Goal: Information Seeking & Learning: Learn about a topic

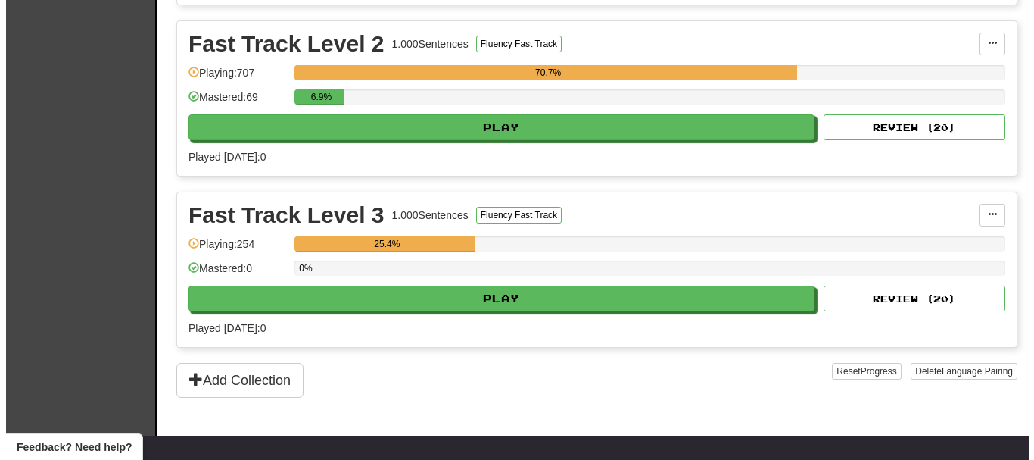
scroll to position [530, 0]
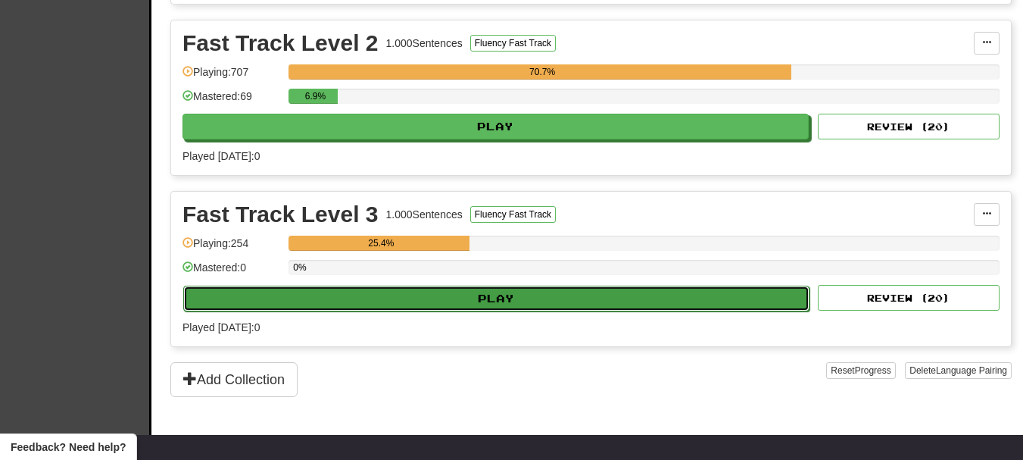
click at [496, 300] on button "Play" at bounding box center [496, 298] width 626 height 26
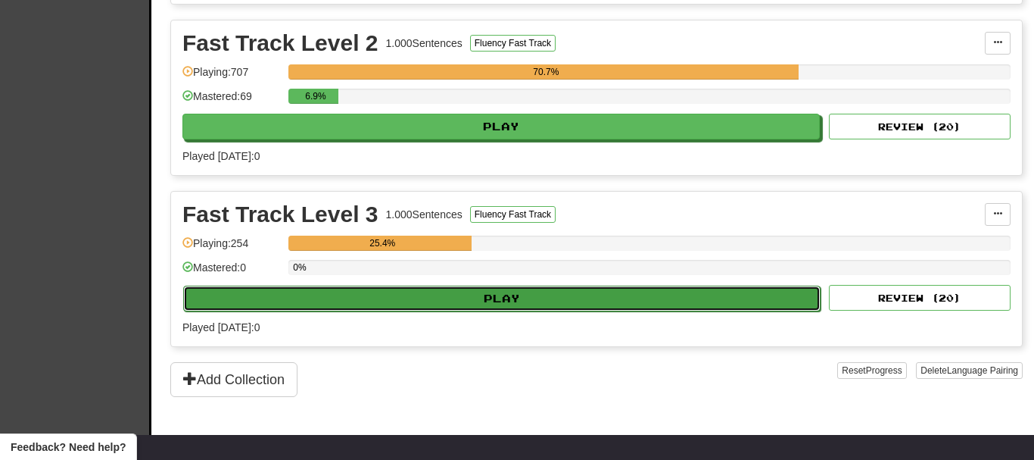
select select "**"
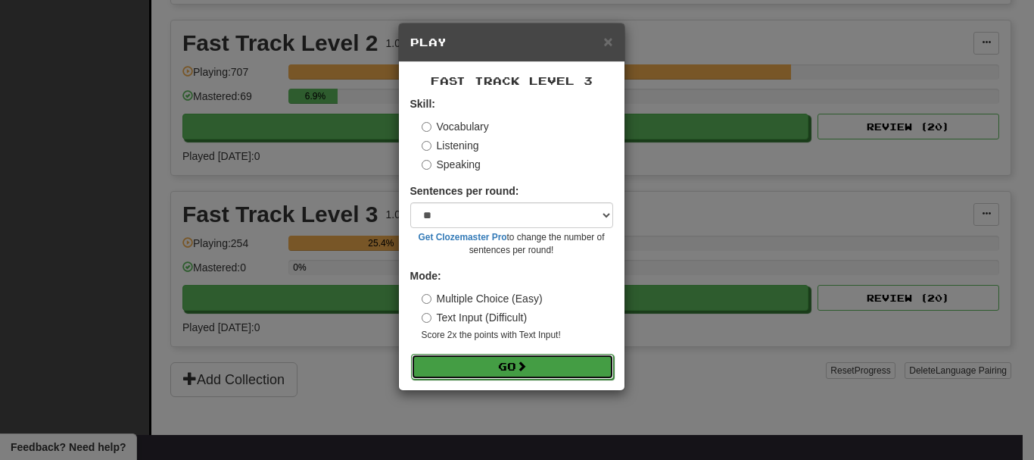
click at [511, 365] on button "Go" at bounding box center [512, 367] width 203 height 26
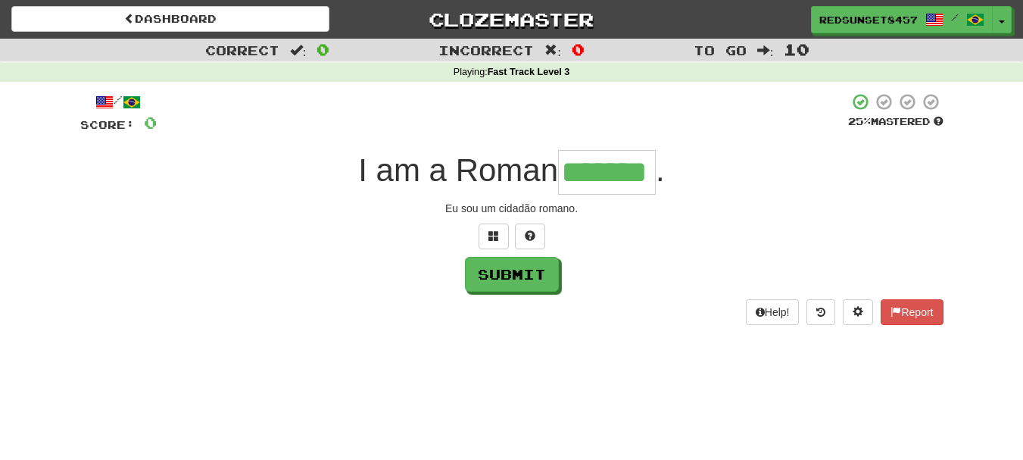
type input "*******"
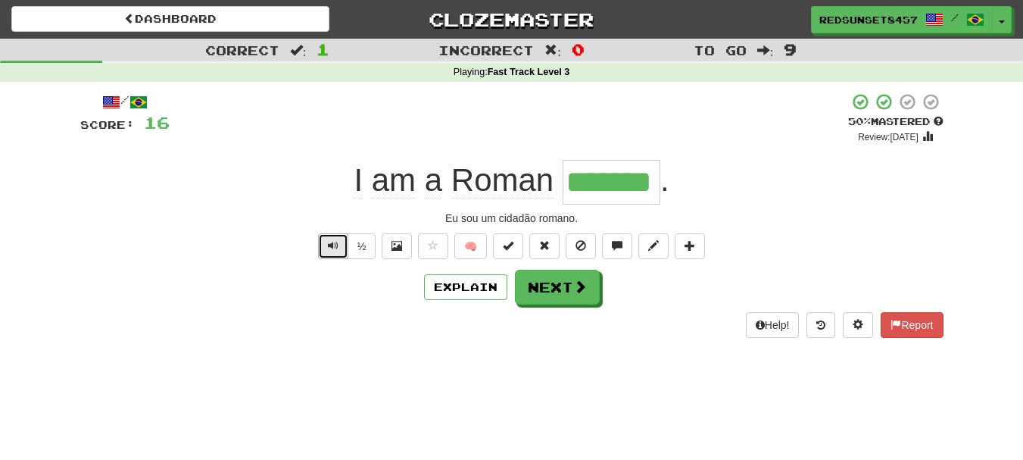
click at [337, 243] on button "Text-to-speech controls" at bounding box center [333, 246] width 30 height 26
click at [557, 298] on button "Next" at bounding box center [557, 287] width 85 height 35
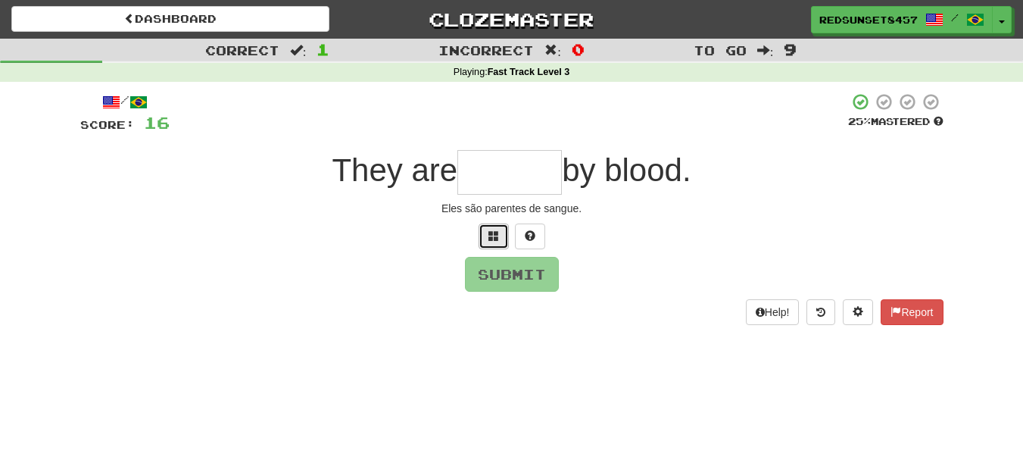
click at [494, 232] on span at bounding box center [493, 235] width 11 height 11
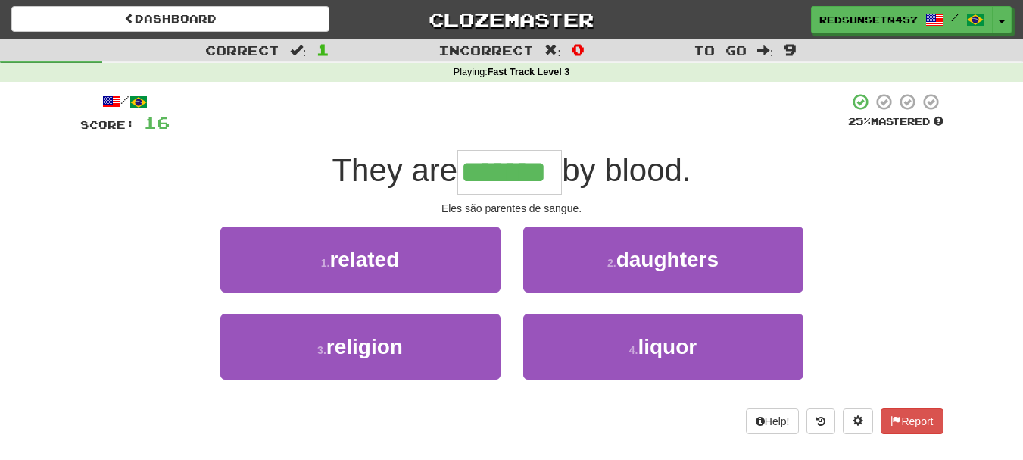
type input "*******"
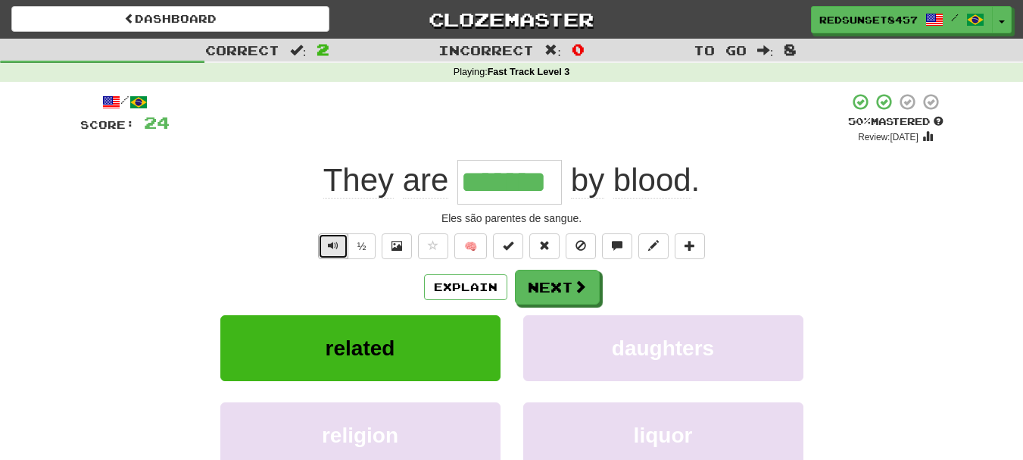
click at [342, 247] on button "Text-to-speech controls" at bounding box center [333, 246] width 30 height 26
click at [564, 288] on button "Next" at bounding box center [558, 287] width 85 height 35
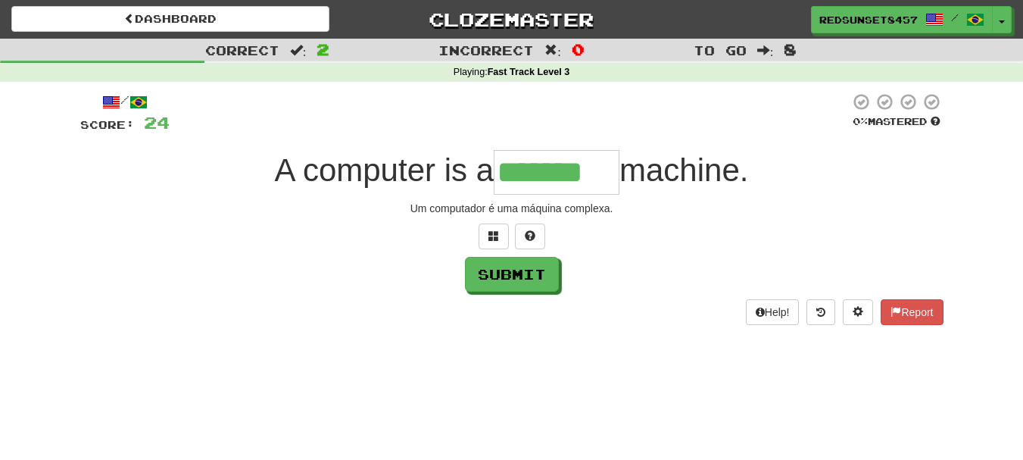
type input "*******"
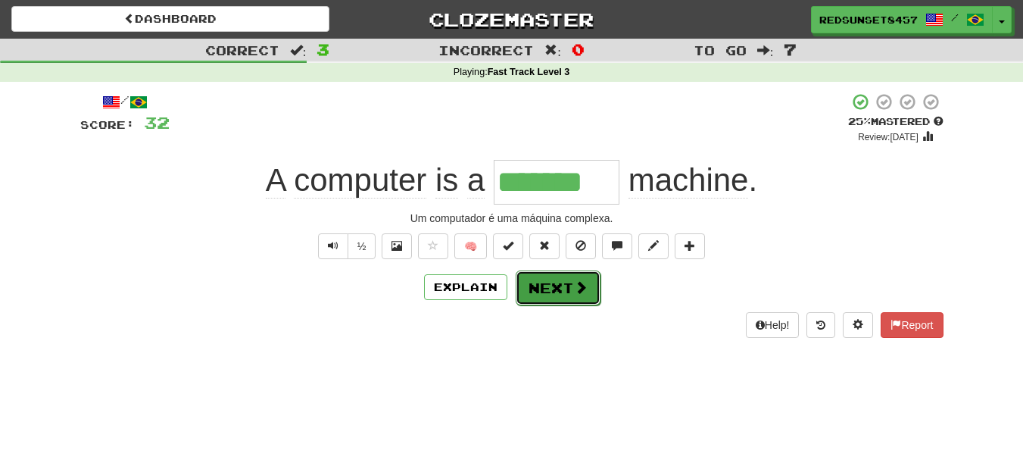
click at [552, 290] on button "Next" at bounding box center [558, 287] width 85 height 35
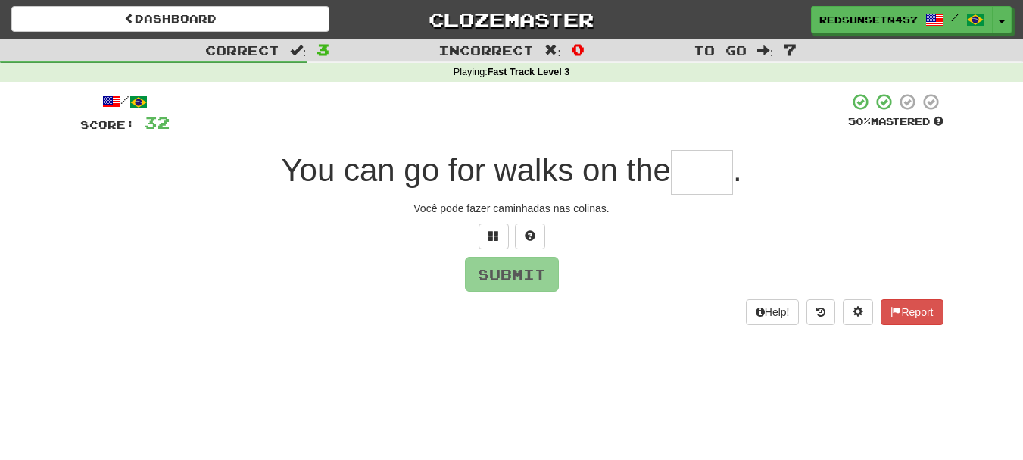
click at [700, 170] on input "text" at bounding box center [702, 172] width 62 height 45
type input "*****"
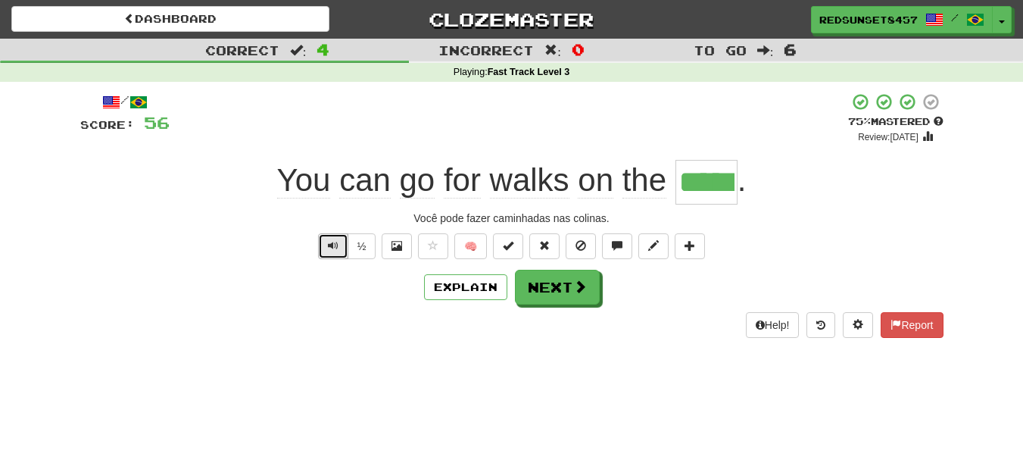
click at [334, 245] on span "Text-to-speech controls" at bounding box center [333, 245] width 11 height 11
click at [566, 287] on button "Next" at bounding box center [558, 287] width 85 height 35
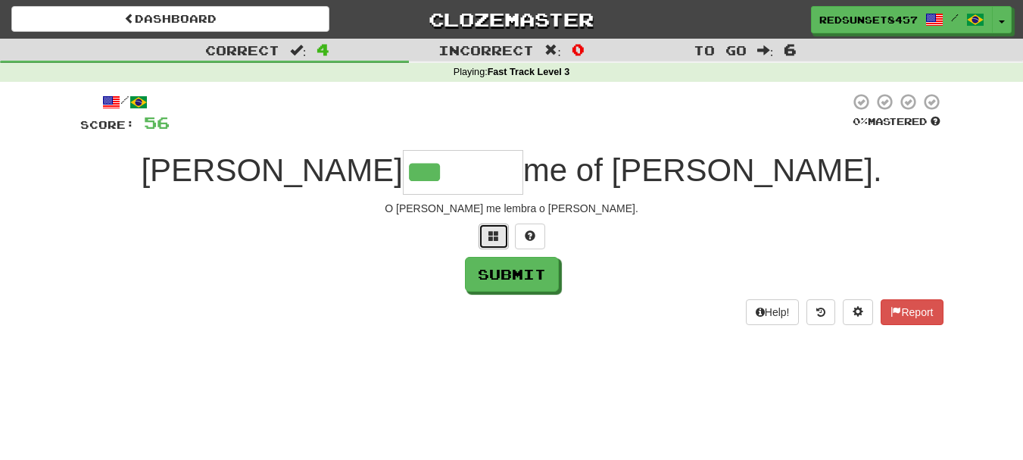
click at [491, 232] on span at bounding box center [493, 235] width 11 height 11
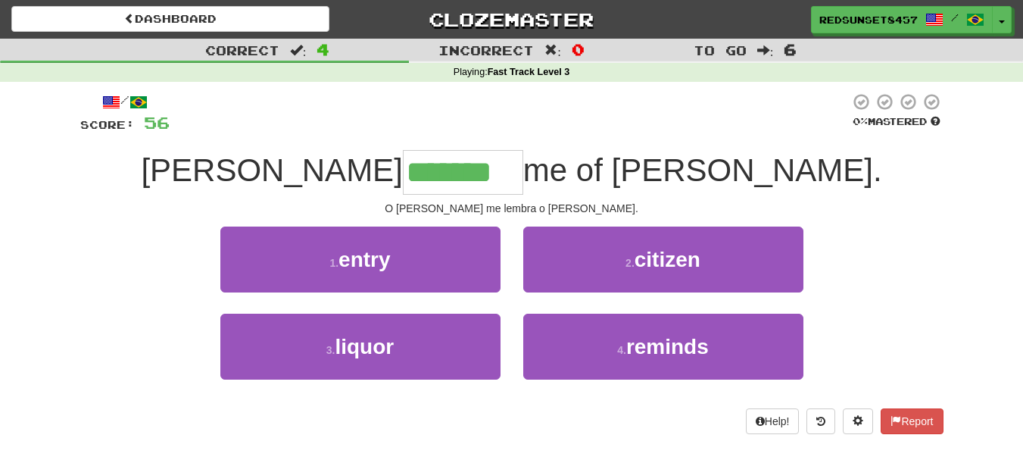
type input "*******"
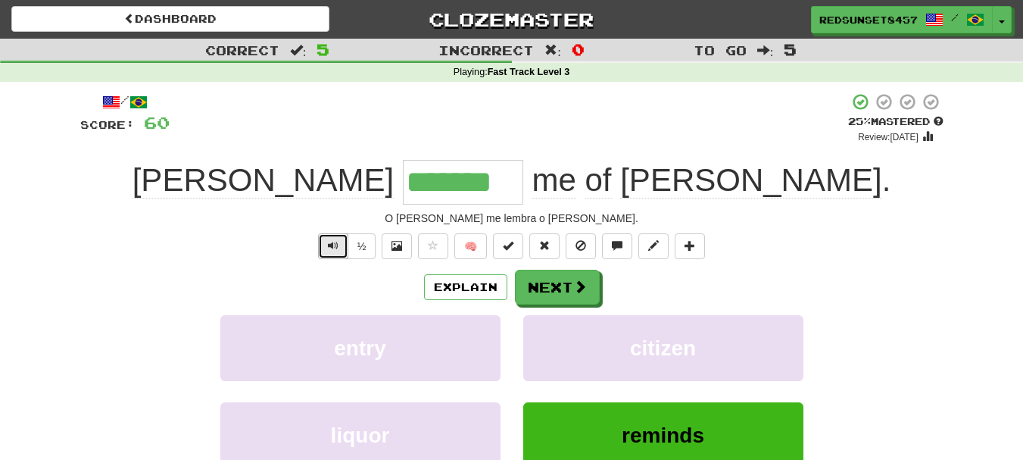
click at [322, 243] on button "Text-to-speech controls" at bounding box center [333, 246] width 30 height 26
click at [576, 283] on span at bounding box center [581, 287] width 14 height 14
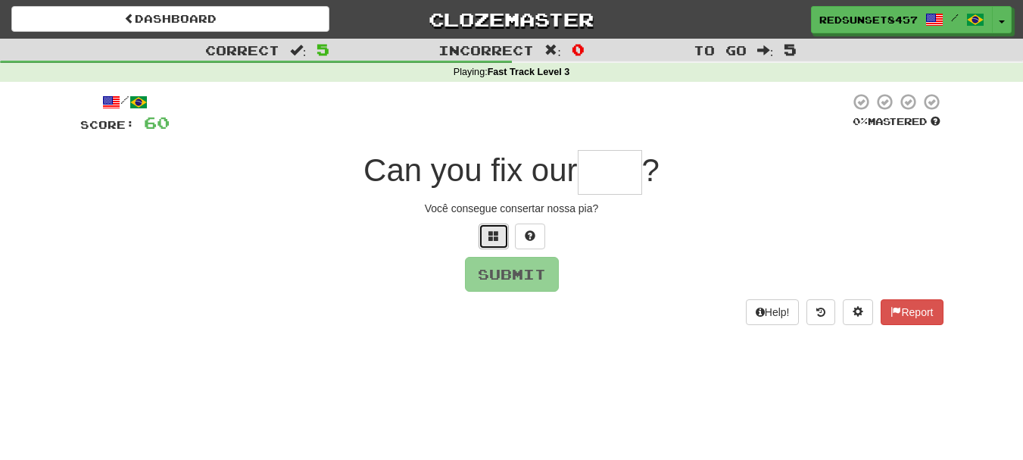
click at [494, 228] on button at bounding box center [494, 236] width 30 height 26
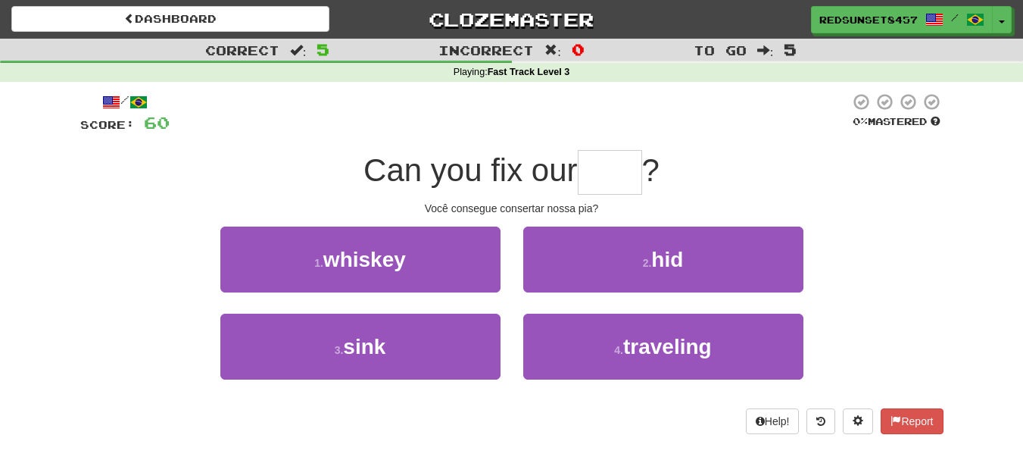
click at [600, 178] on input "text" at bounding box center [610, 172] width 64 height 45
type input "****"
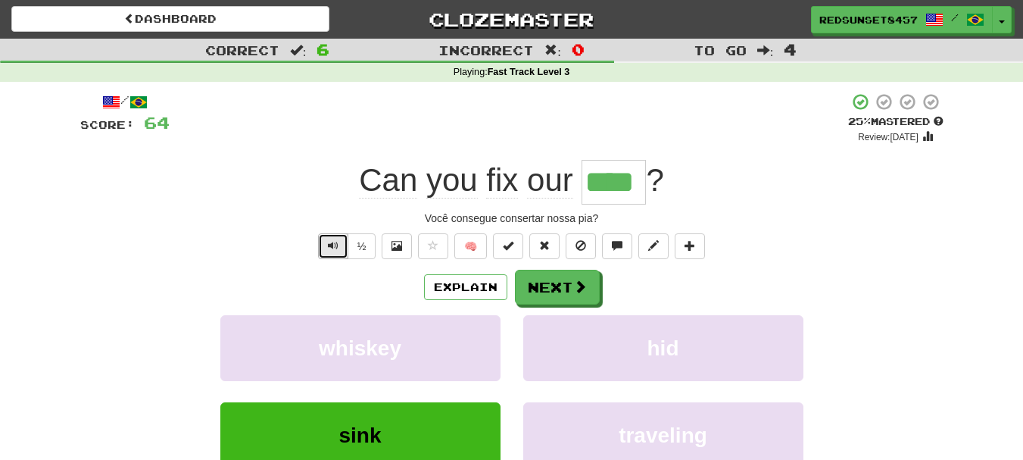
click at [329, 243] on span "Text-to-speech controls" at bounding box center [333, 245] width 11 height 11
click at [546, 291] on button "Next" at bounding box center [558, 287] width 85 height 35
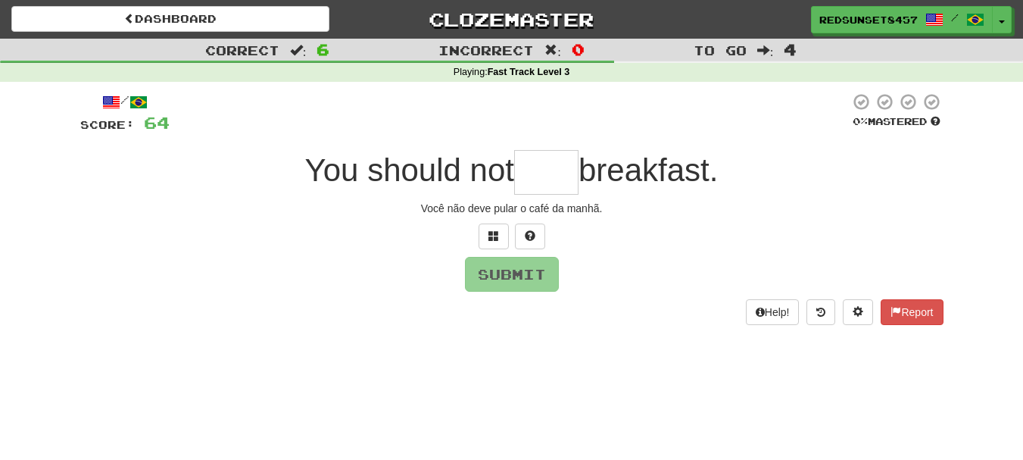
click at [533, 170] on input "text" at bounding box center [546, 172] width 64 height 45
click at [490, 240] on span at bounding box center [493, 235] width 11 height 11
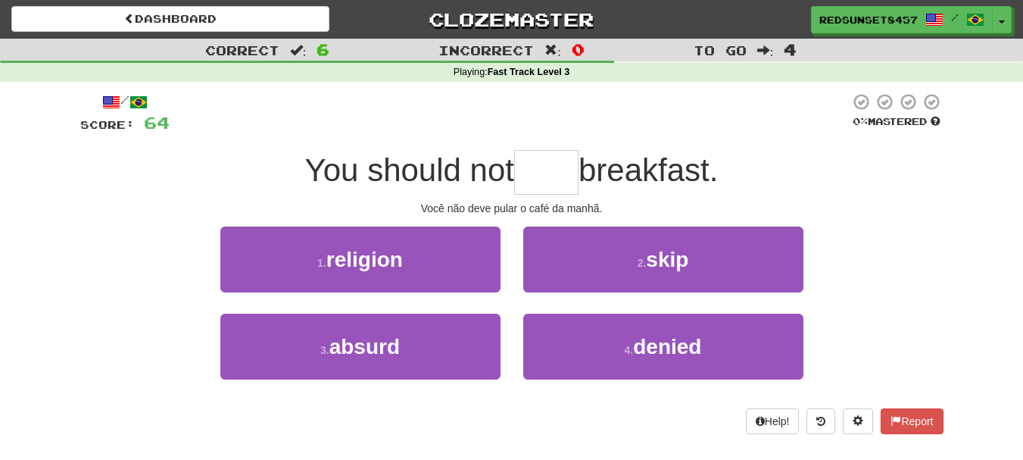
click at [554, 164] on input "text" at bounding box center [546, 172] width 64 height 45
type input "****"
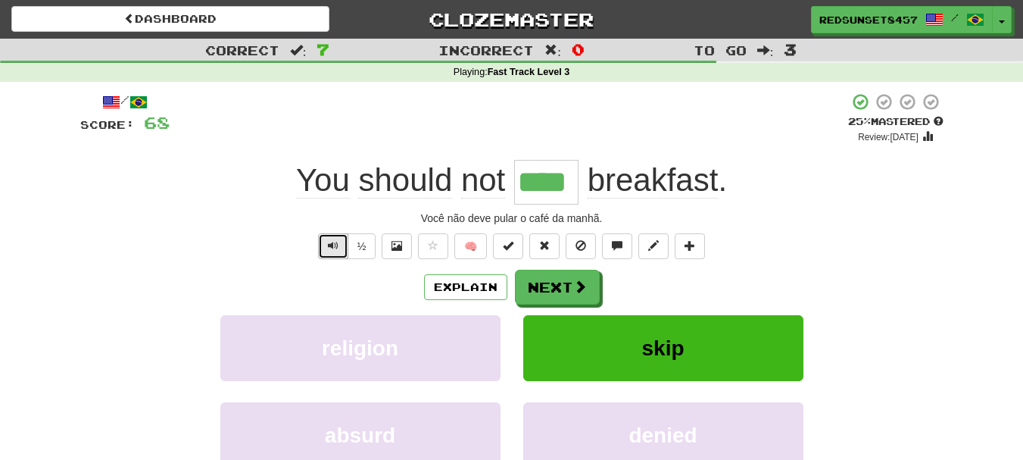
click at [331, 241] on span "Text-to-speech controls" at bounding box center [333, 245] width 11 height 11
click at [562, 282] on button "Next" at bounding box center [558, 287] width 85 height 35
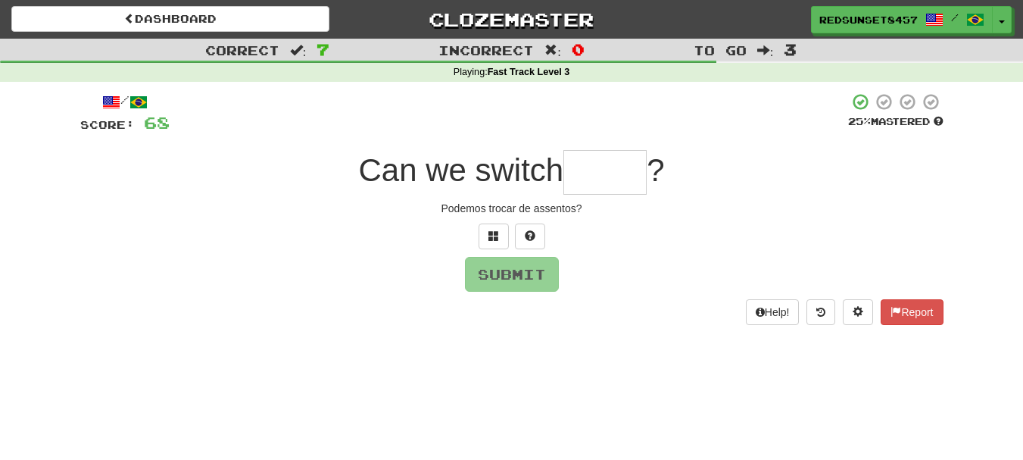
click at [582, 170] on input "text" at bounding box center [604, 172] width 83 height 45
click at [595, 170] on input "text" at bounding box center [604, 172] width 83 height 45
type input "*****"
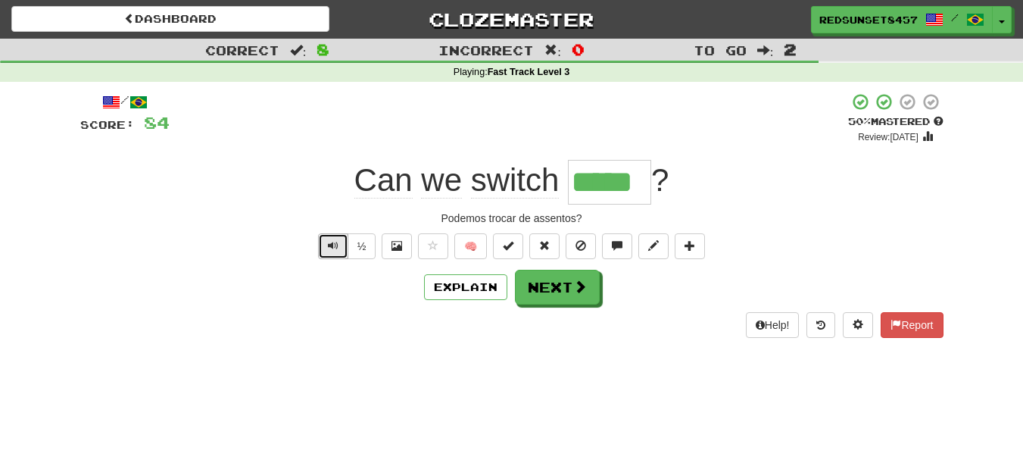
click at [337, 244] on span "Text-to-speech controls" at bounding box center [333, 245] width 11 height 11
click at [539, 295] on button "Next" at bounding box center [558, 287] width 85 height 35
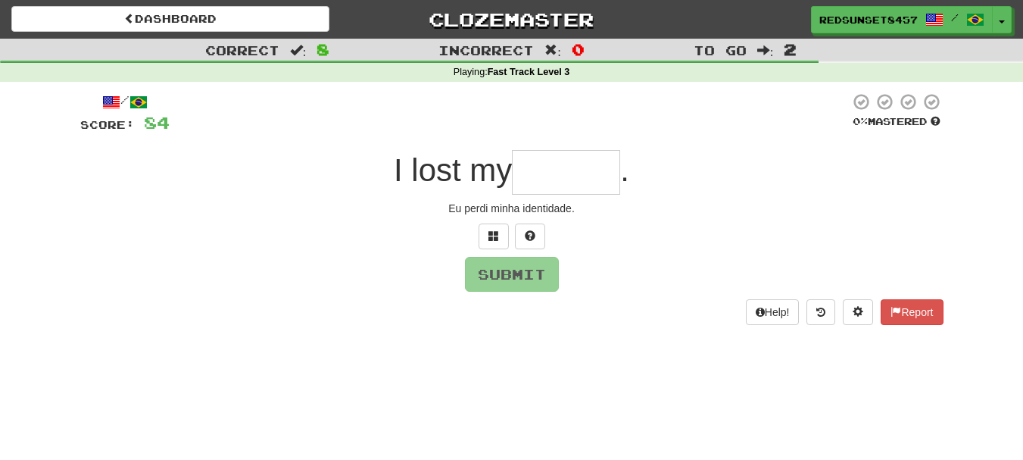
click at [546, 167] on input "text" at bounding box center [566, 172] width 108 height 45
click at [497, 238] on span at bounding box center [493, 235] width 11 height 11
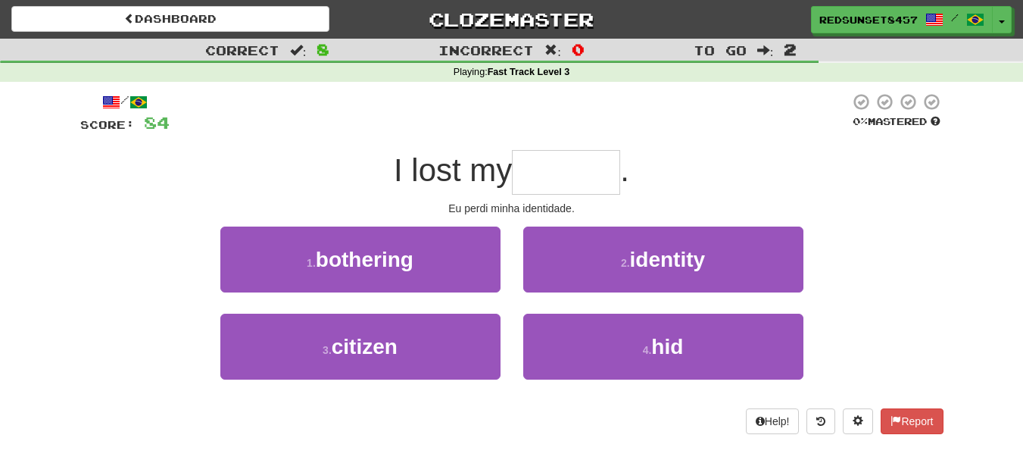
click at [563, 172] on input "text" at bounding box center [566, 172] width 108 height 45
type input "********"
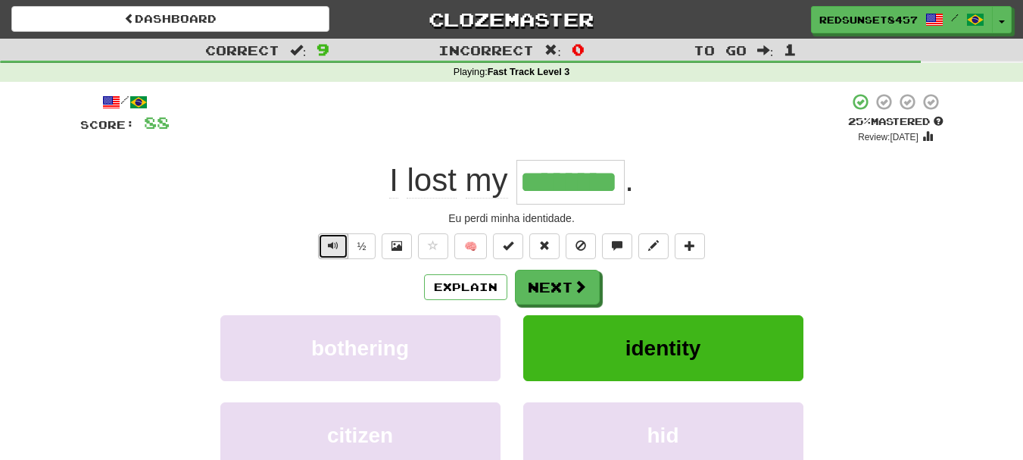
click at [328, 247] on span "Text-to-speech controls" at bounding box center [333, 245] width 11 height 11
click at [552, 279] on button "Next" at bounding box center [558, 287] width 85 height 35
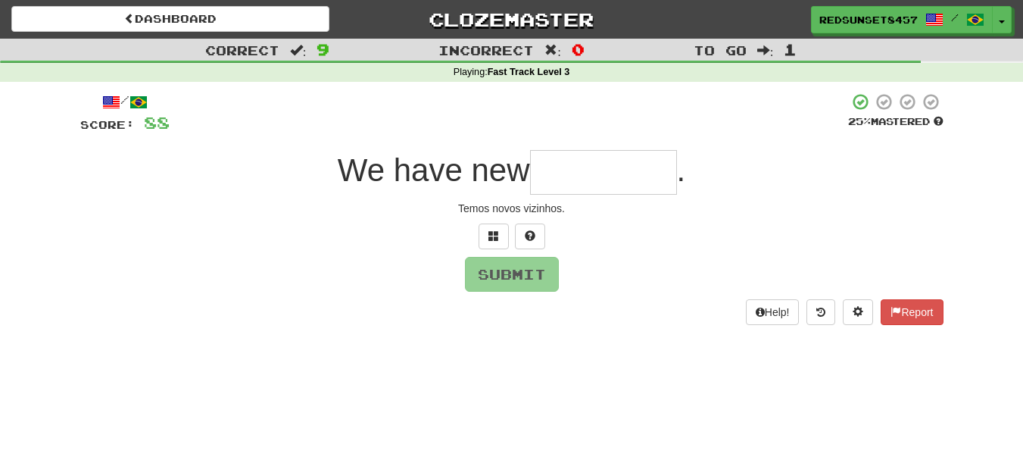
click at [558, 170] on input "text" at bounding box center [603, 172] width 147 height 45
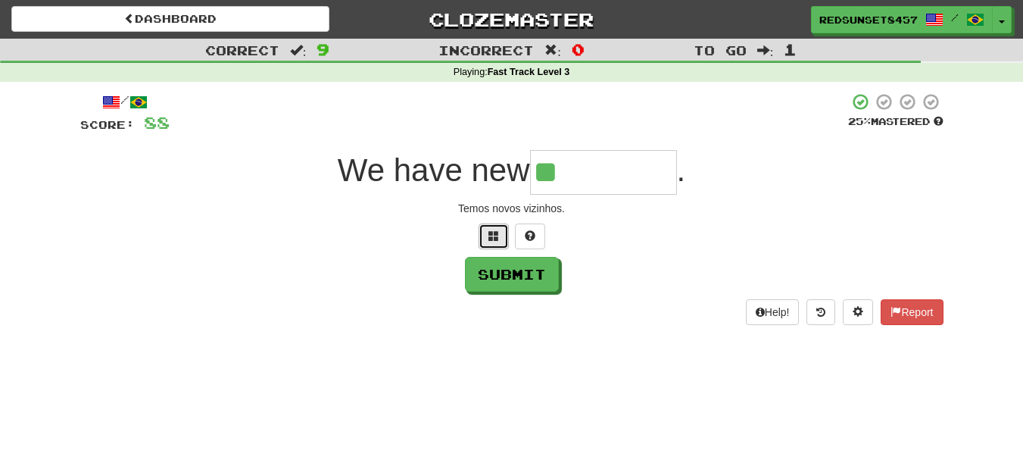
click at [488, 223] on button at bounding box center [494, 236] width 30 height 26
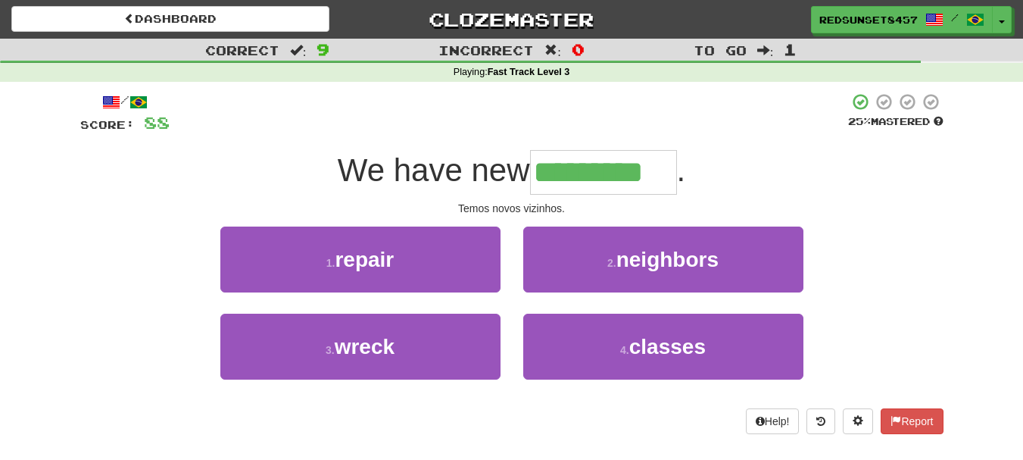
type input "*********"
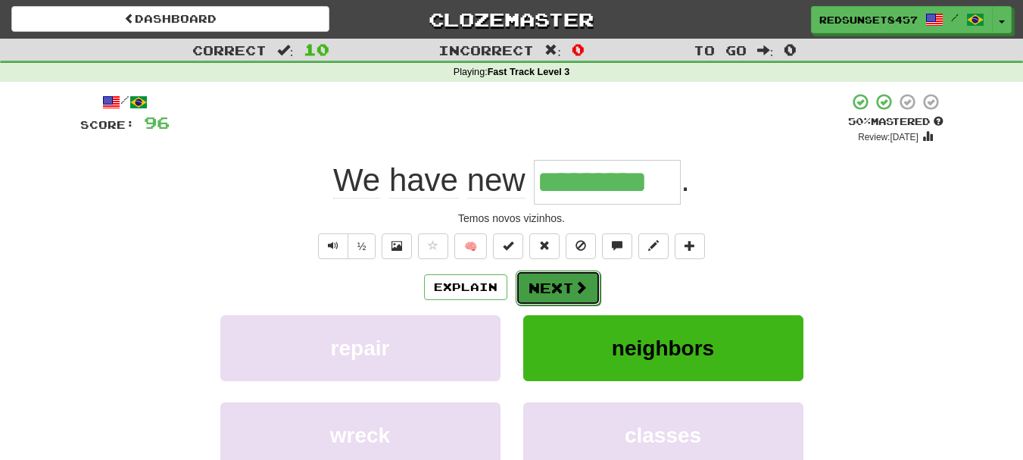
click at [564, 288] on button "Next" at bounding box center [558, 287] width 85 height 35
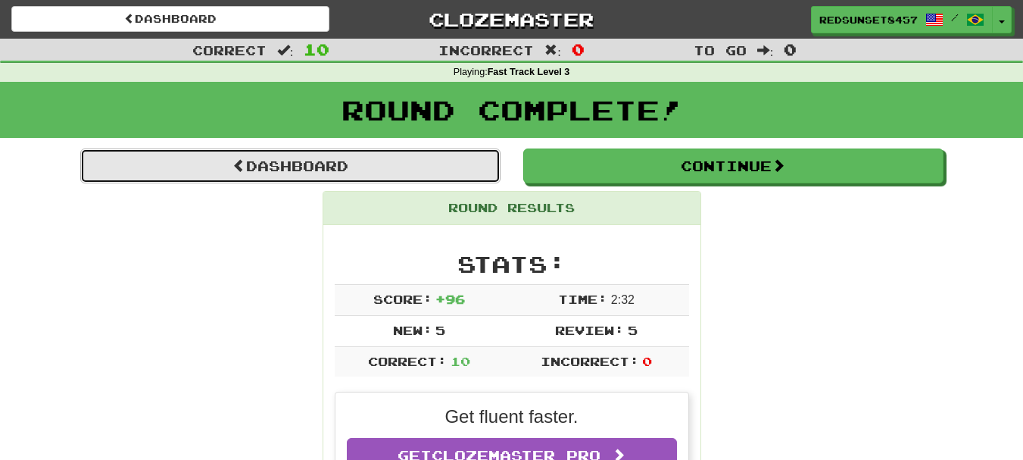
click at [320, 161] on link "Dashboard" at bounding box center [290, 165] width 420 height 35
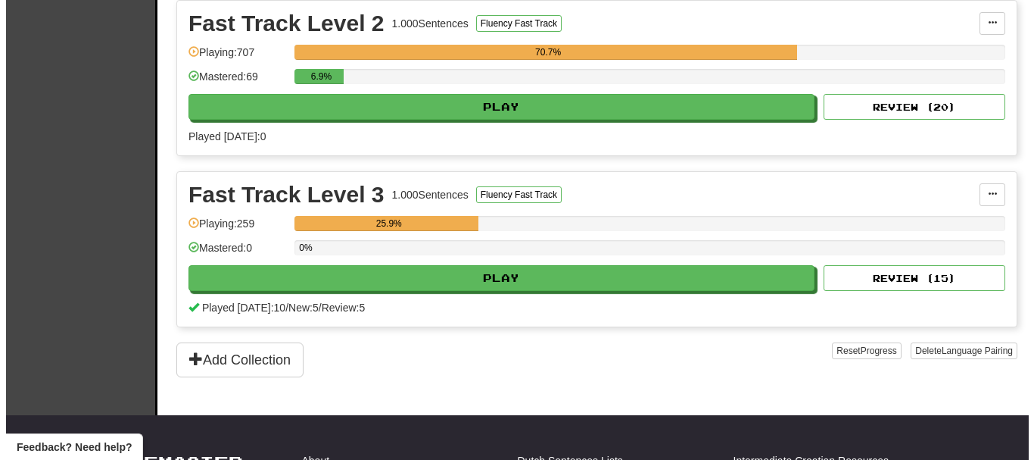
scroll to position [606, 0]
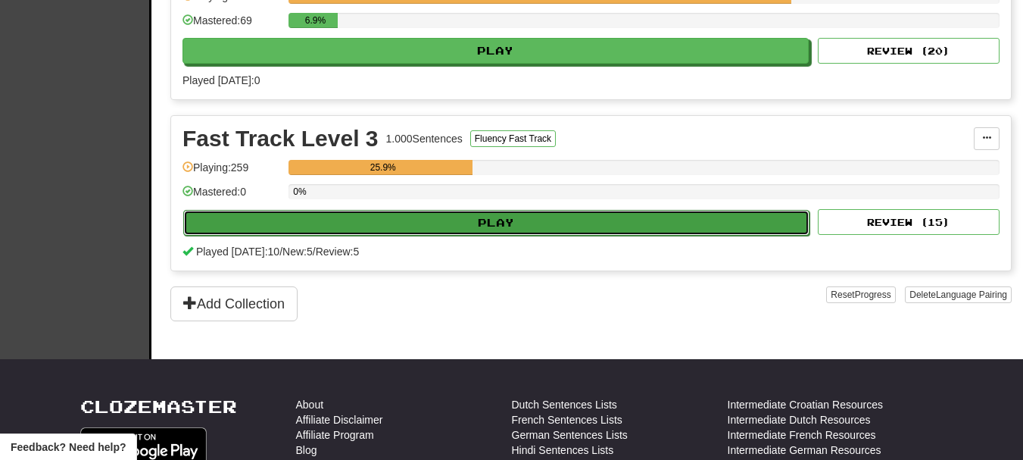
click at [493, 232] on button "Play" at bounding box center [496, 223] width 626 height 26
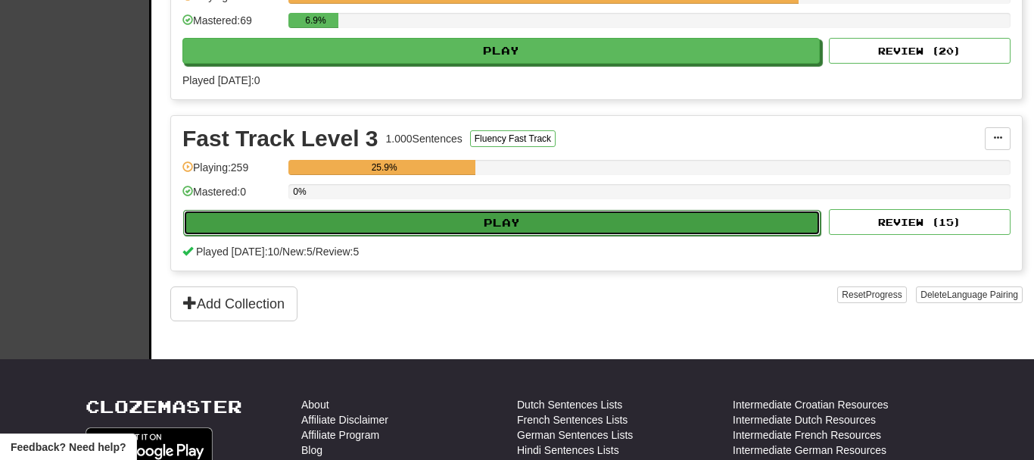
select select "**"
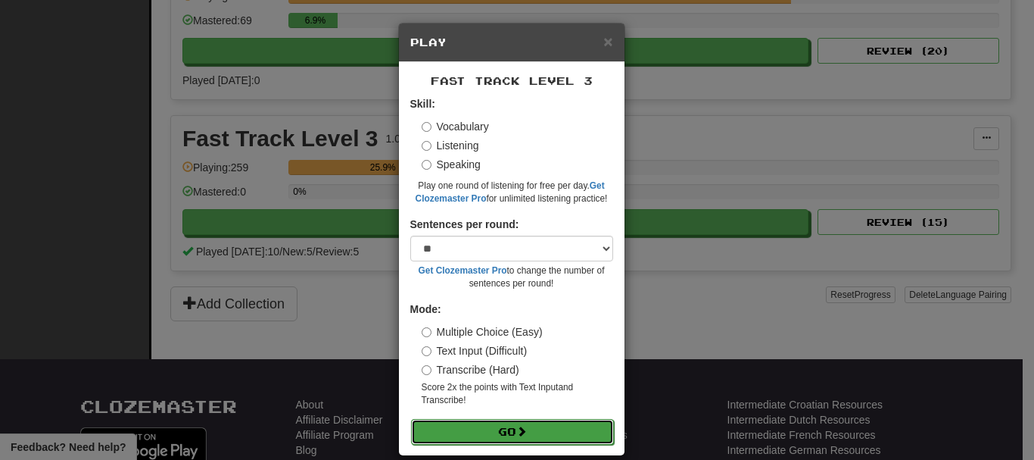
click at [510, 422] on button "Go" at bounding box center [512, 432] width 203 height 26
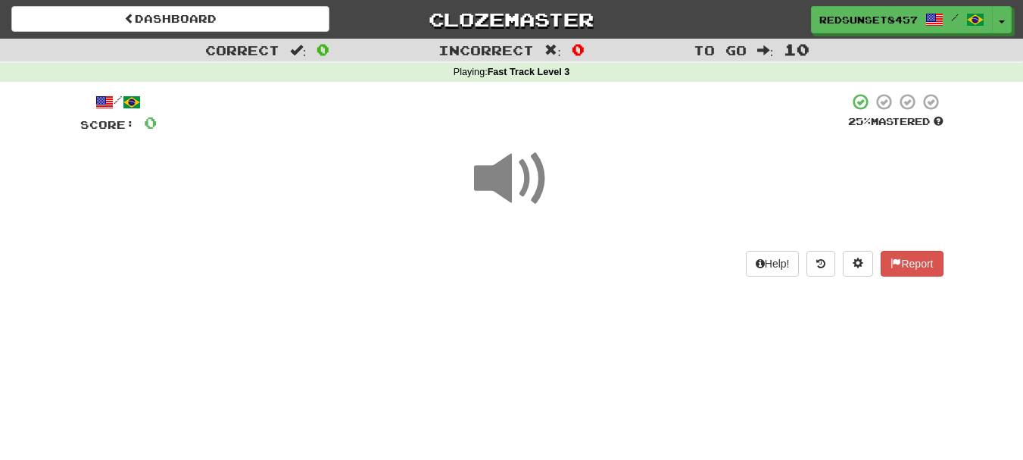
click at [497, 169] on span at bounding box center [512, 179] width 76 height 76
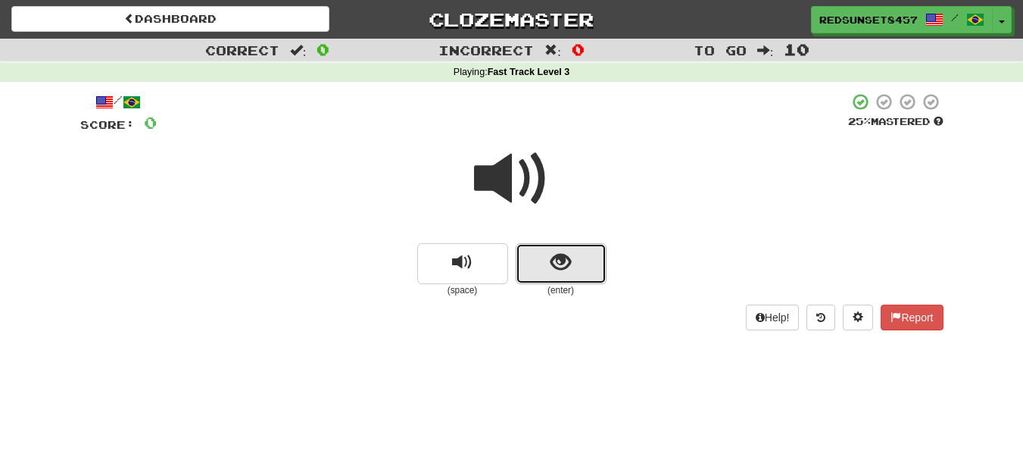
click at [560, 257] on span "show sentence" at bounding box center [560, 262] width 20 height 20
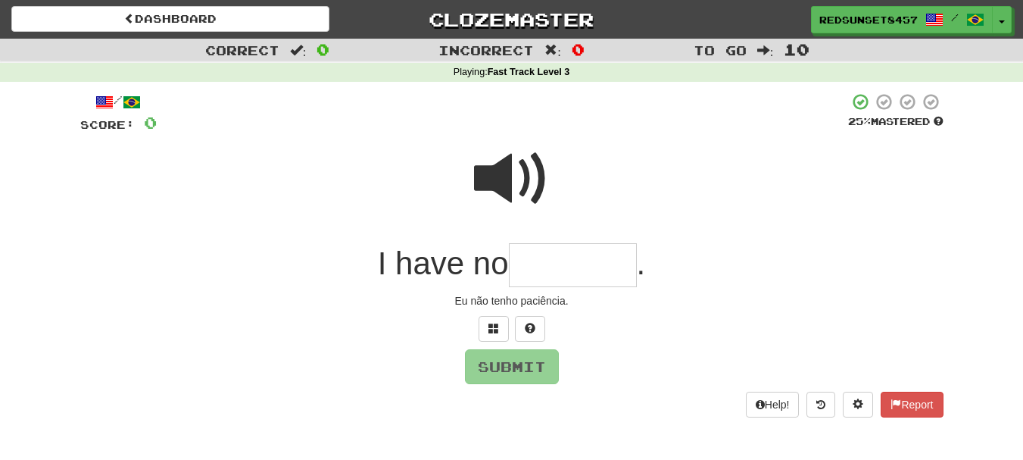
click at [603, 269] on input "text" at bounding box center [573, 265] width 128 height 45
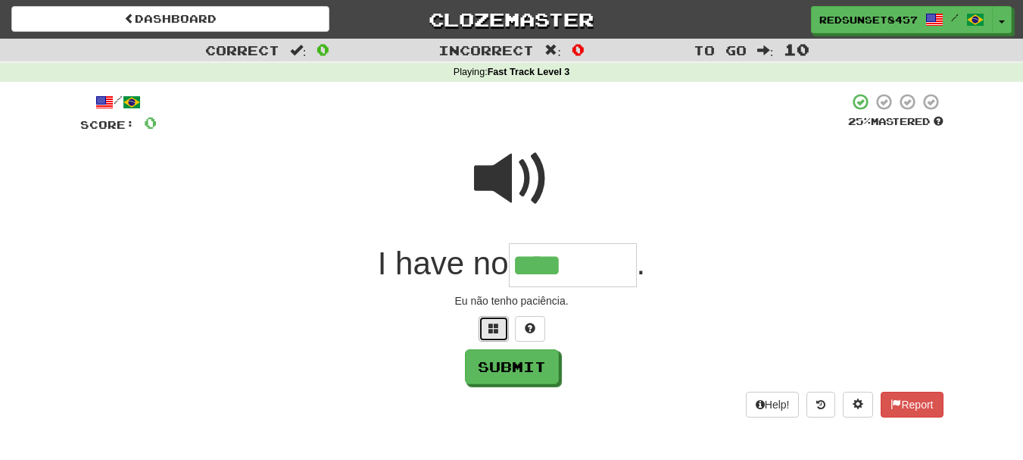
click at [497, 326] on span at bounding box center [493, 328] width 11 height 11
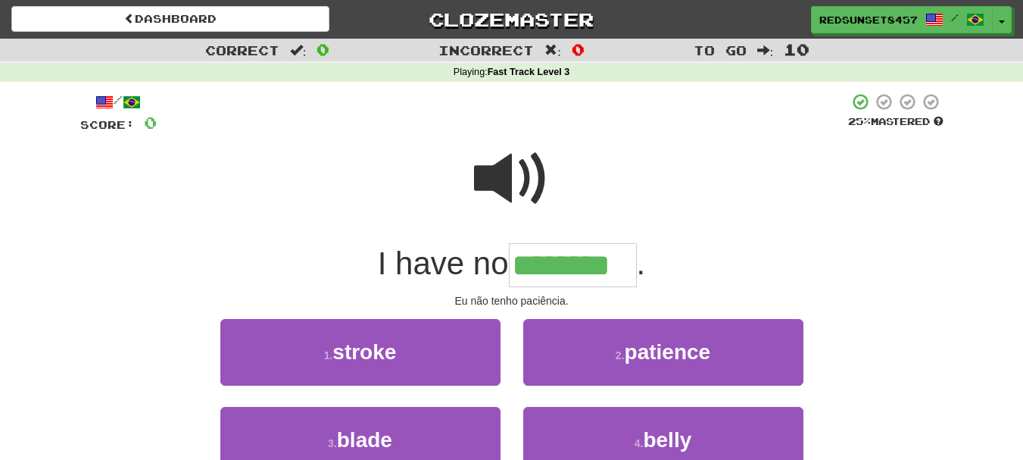
type input "********"
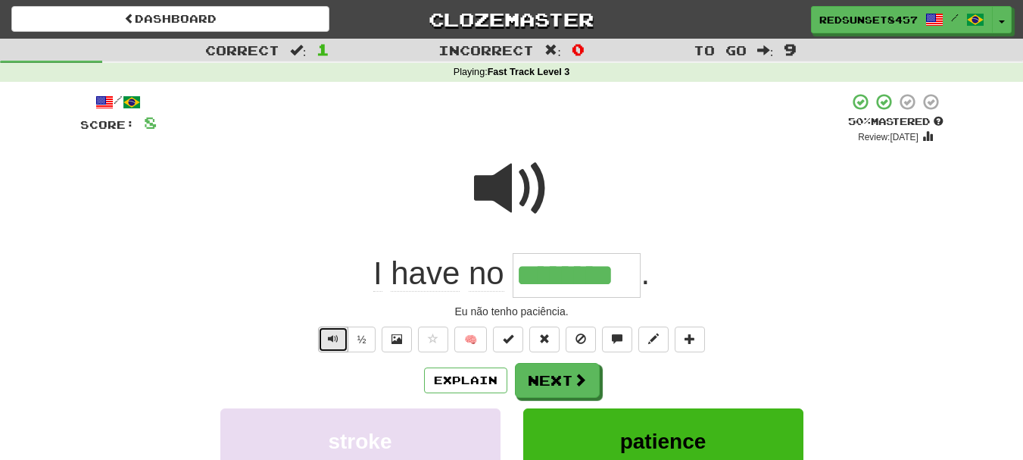
click at [319, 339] on button "Text-to-speech controls" at bounding box center [333, 339] width 30 height 26
click at [564, 386] on button "Next" at bounding box center [558, 380] width 85 height 35
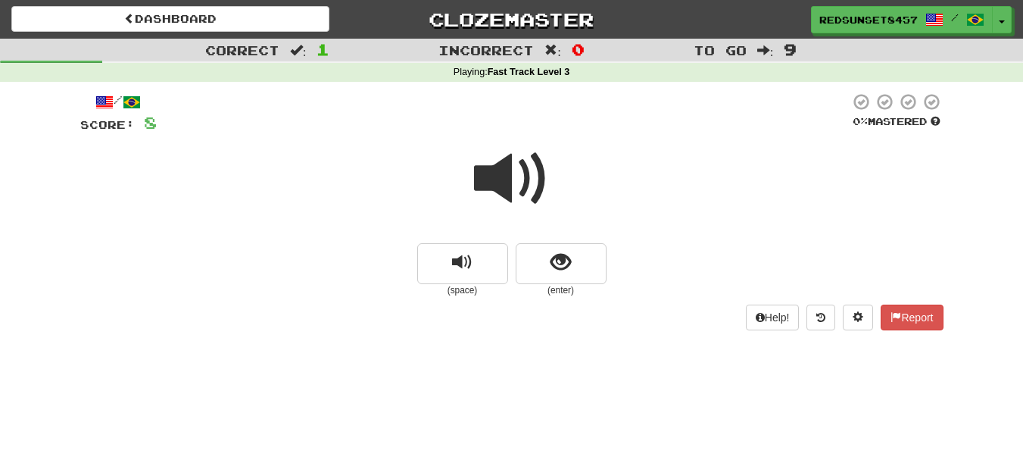
click at [516, 179] on span at bounding box center [512, 179] width 76 height 76
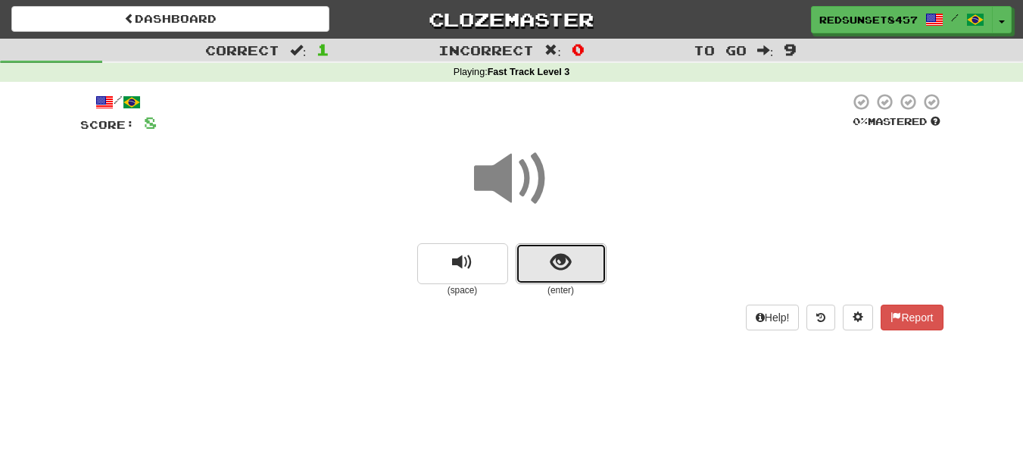
click at [555, 264] on span "show sentence" at bounding box center [560, 262] width 20 height 20
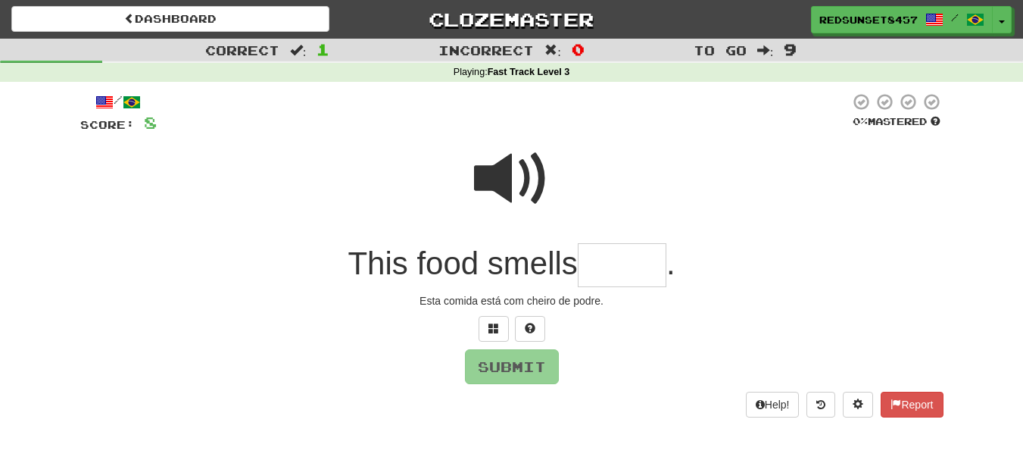
click at [516, 183] on span at bounding box center [512, 179] width 76 height 76
click at [603, 275] on input "text" at bounding box center [622, 265] width 89 height 45
click at [492, 325] on span at bounding box center [493, 328] width 11 height 11
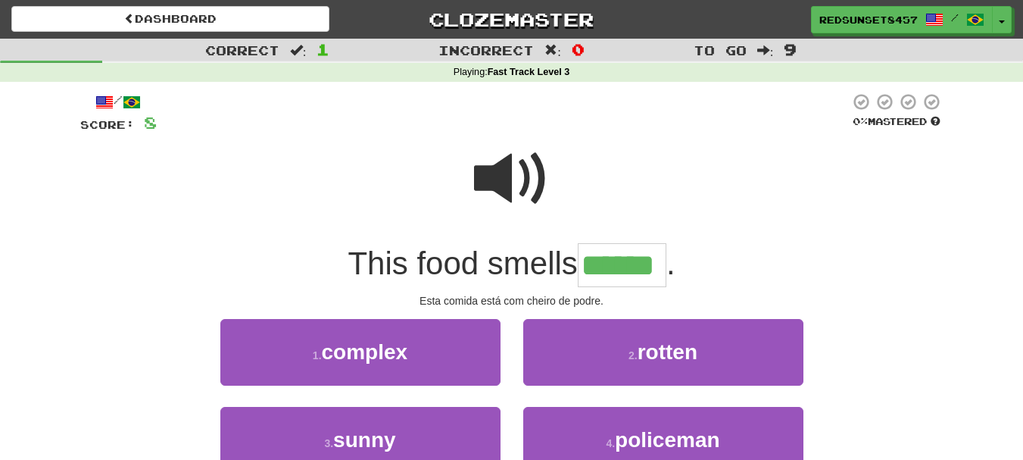
type input "******"
click at [510, 174] on span at bounding box center [512, 179] width 76 height 76
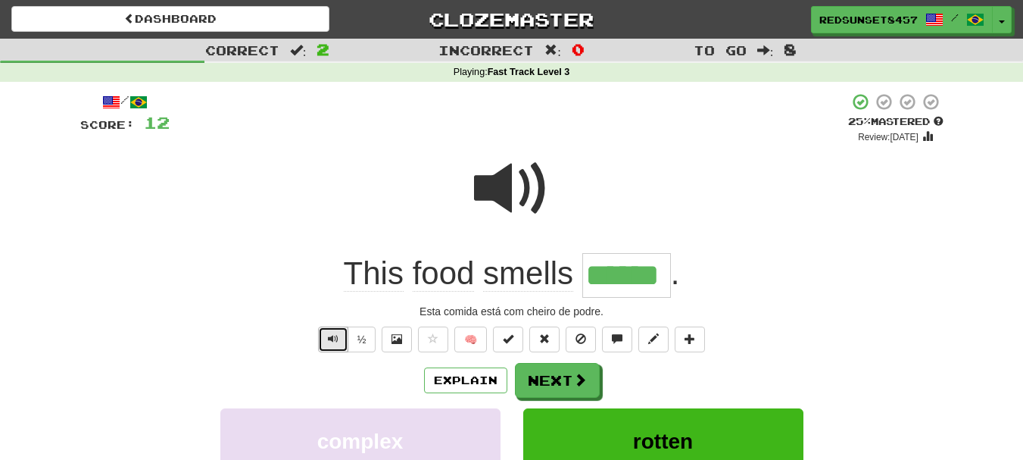
click at [334, 333] on span "Text-to-speech controls" at bounding box center [333, 338] width 11 height 11
click at [565, 383] on button "Next" at bounding box center [558, 380] width 85 height 35
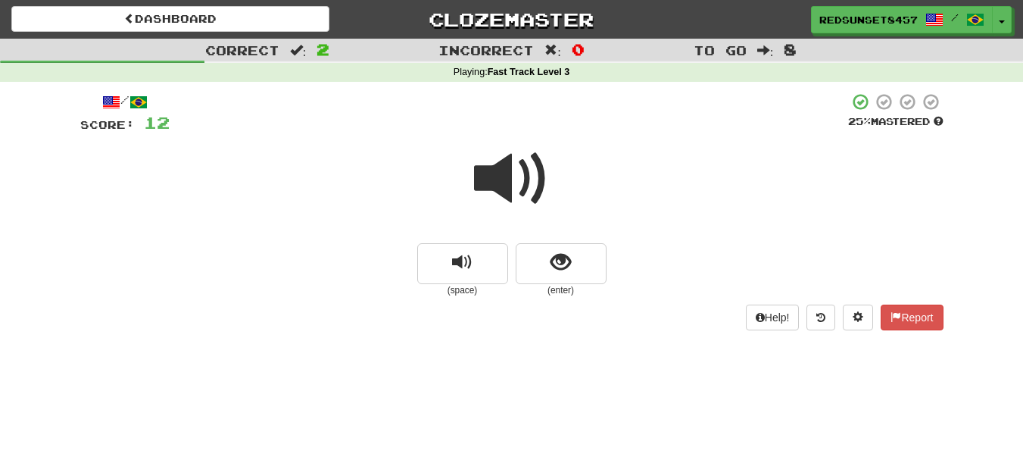
click at [507, 176] on span at bounding box center [512, 179] width 76 height 76
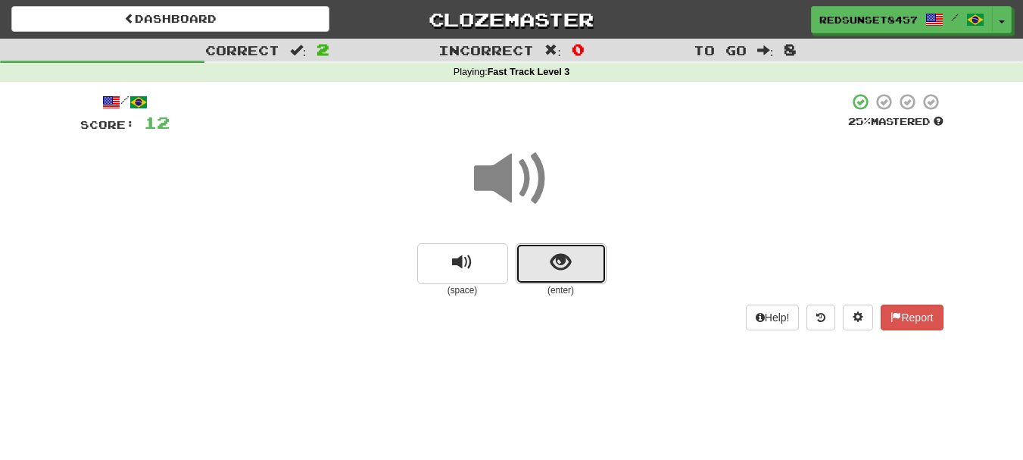
click at [557, 256] on span "show sentence" at bounding box center [560, 262] width 20 height 20
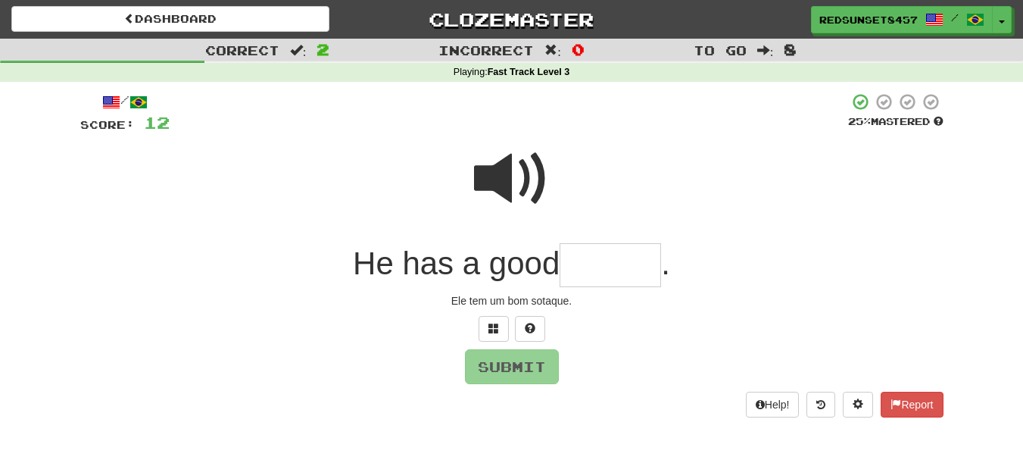
click at [491, 174] on span at bounding box center [512, 179] width 76 height 76
click at [598, 260] on input "text" at bounding box center [610, 265] width 101 height 45
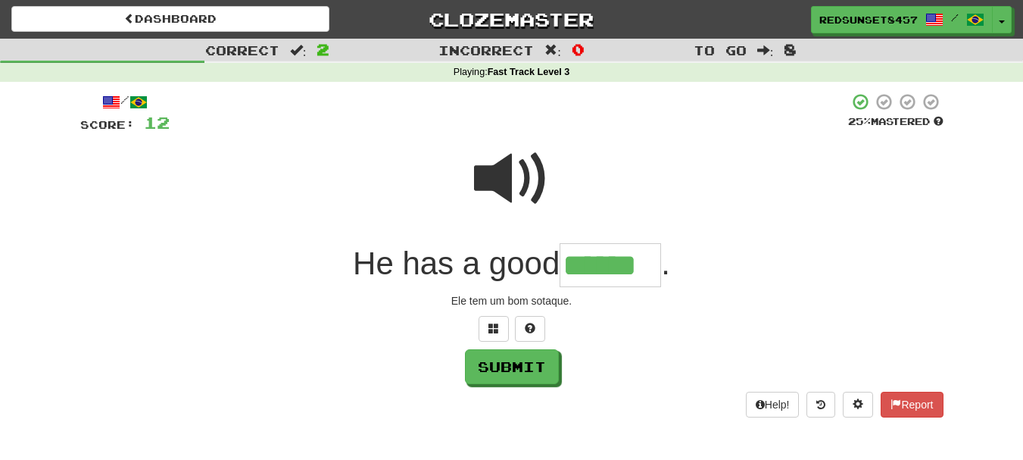
type input "******"
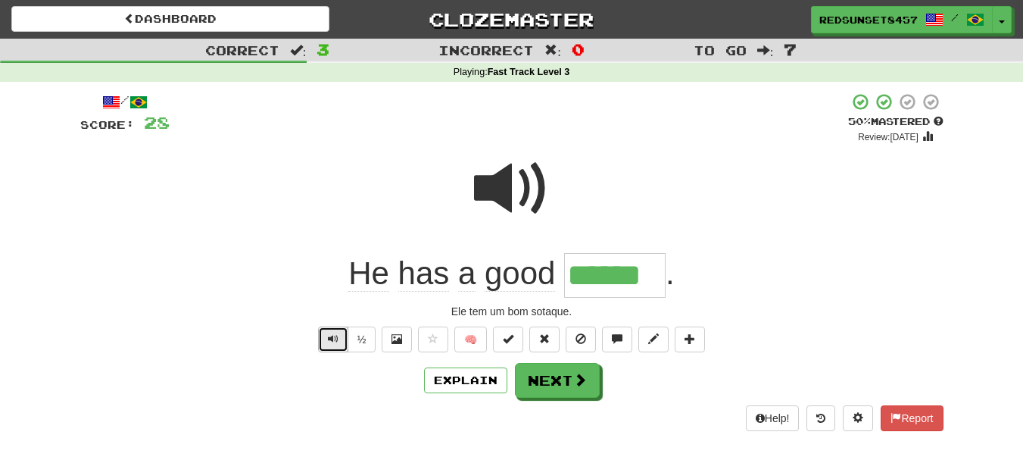
click at [318, 335] on button "Text-to-speech controls" at bounding box center [333, 339] width 30 height 26
click at [576, 384] on span at bounding box center [581, 380] width 14 height 14
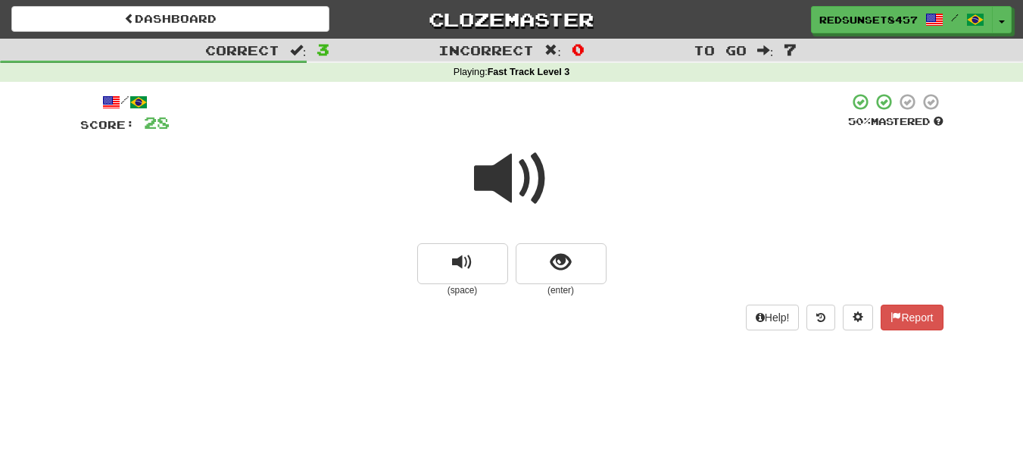
click at [494, 163] on span at bounding box center [512, 179] width 76 height 76
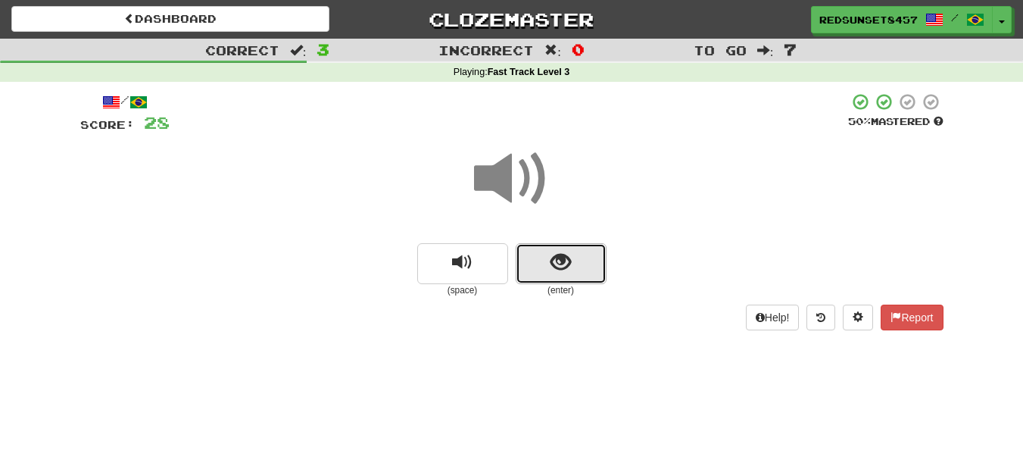
click at [559, 260] on span "show sentence" at bounding box center [560, 262] width 20 height 20
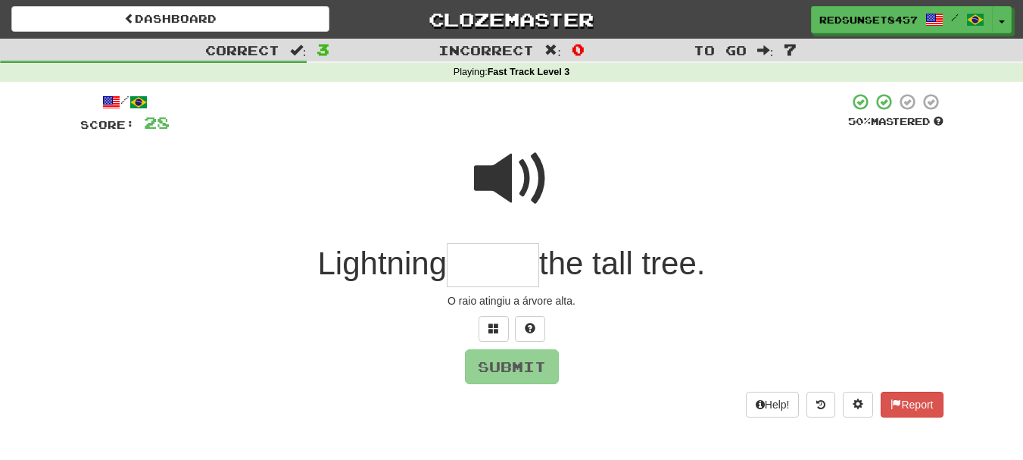
click at [504, 185] on span at bounding box center [512, 179] width 76 height 76
click at [490, 329] on span at bounding box center [493, 328] width 11 height 11
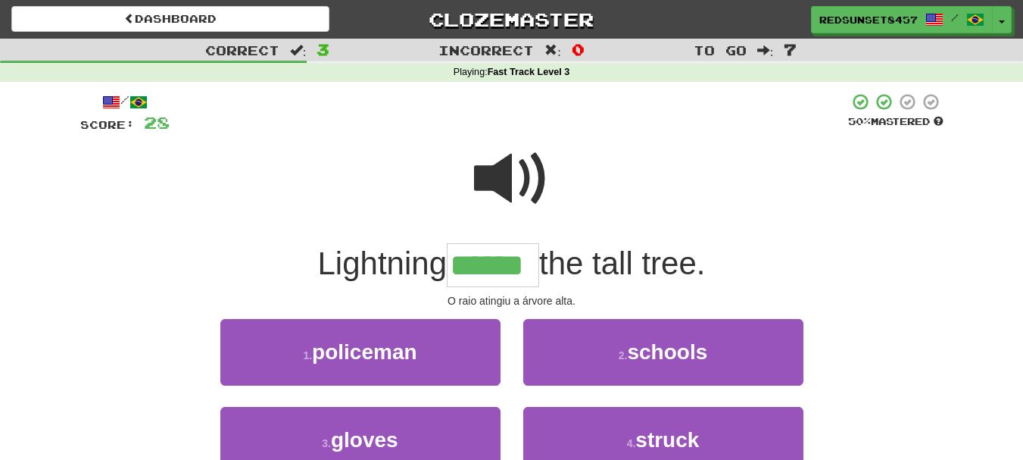
type input "******"
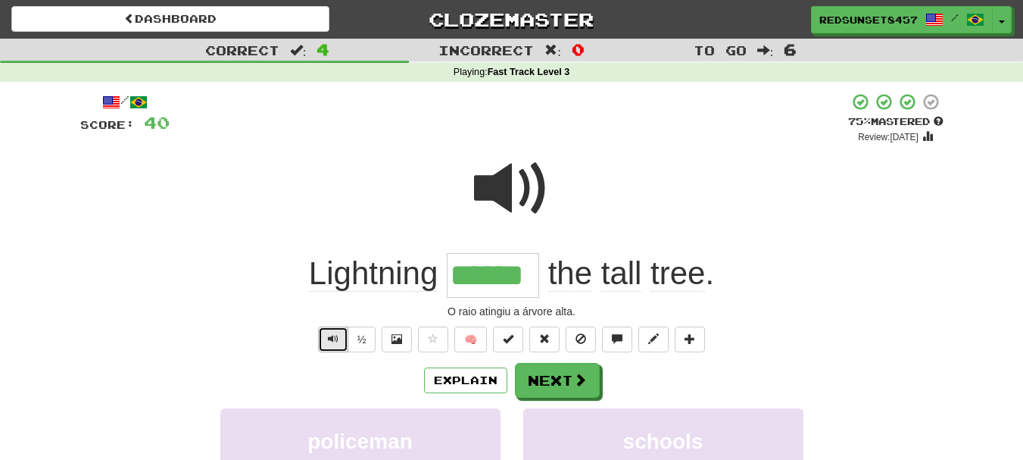
click at [330, 337] on span "Text-to-speech controls" at bounding box center [333, 338] width 11 height 11
click at [329, 333] on span "Text-to-speech controls" at bounding box center [333, 338] width 11 height 11
click at [552, 373] on button "Next" at bounding box center [558, 380] width 85 height 35
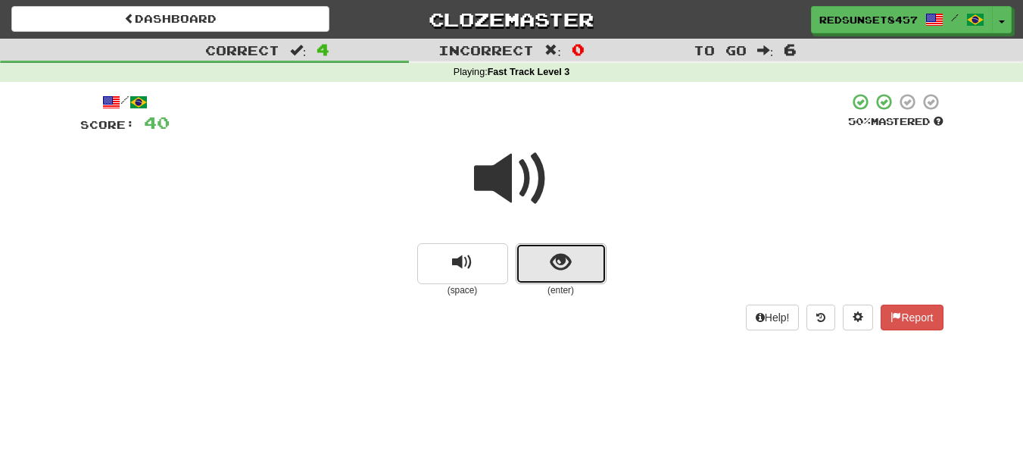
click at [562, 256] on span "show sentence" at bounding box center [560, 262] width 20 height 20
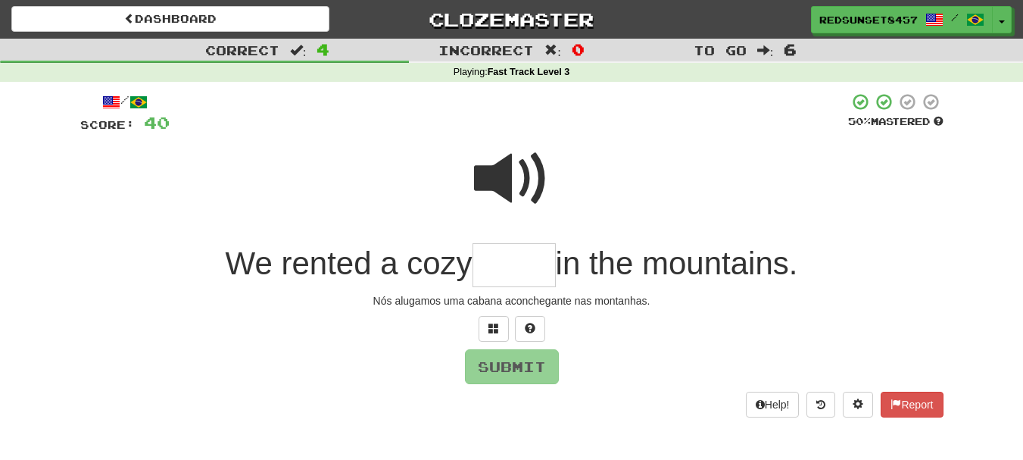
click at [513, 170] on span at bounding box center [512, 179] width 76 height 76
click at [510, 271] on input "text" at bounding box center [513, 265] width 83 height 45
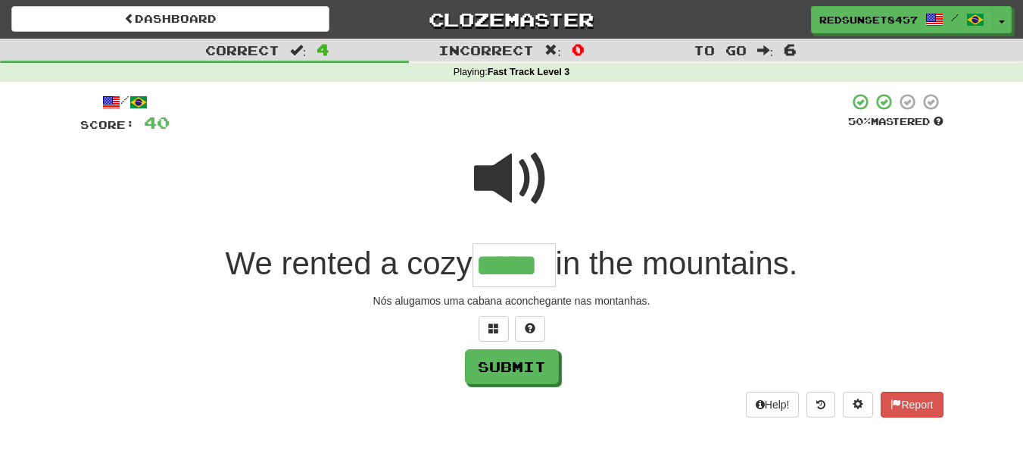
type input "*****"
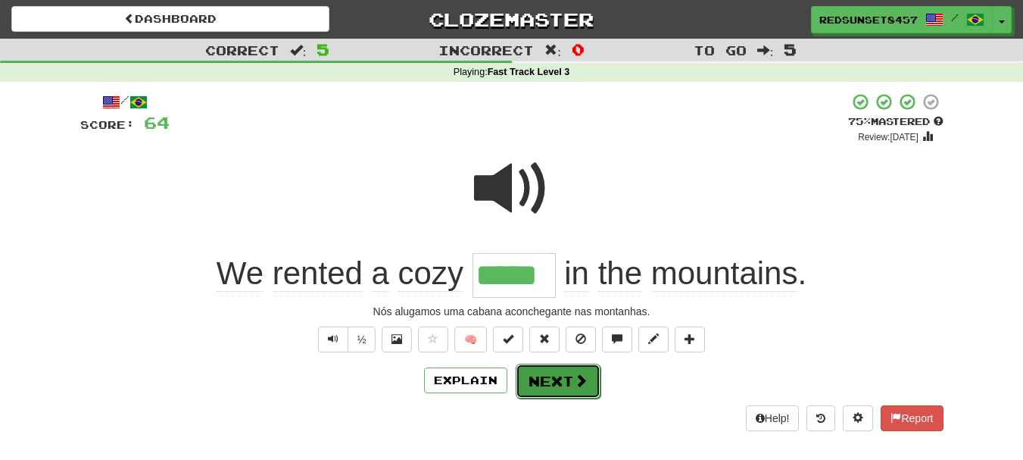
click at [547, 378] on button "Next" at bounding box center [558, 380] width 85 height 35
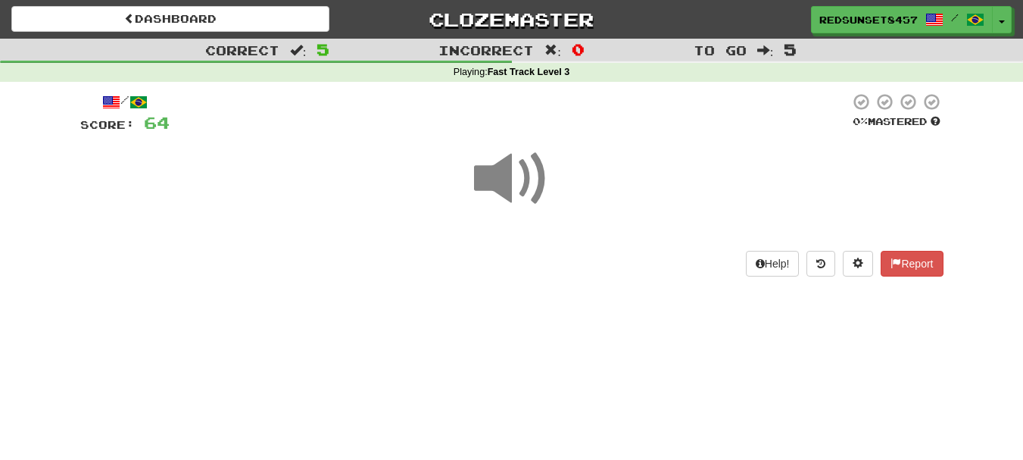
click at [512, 167] on span at bounding box center [512, 179] width 76 height 76
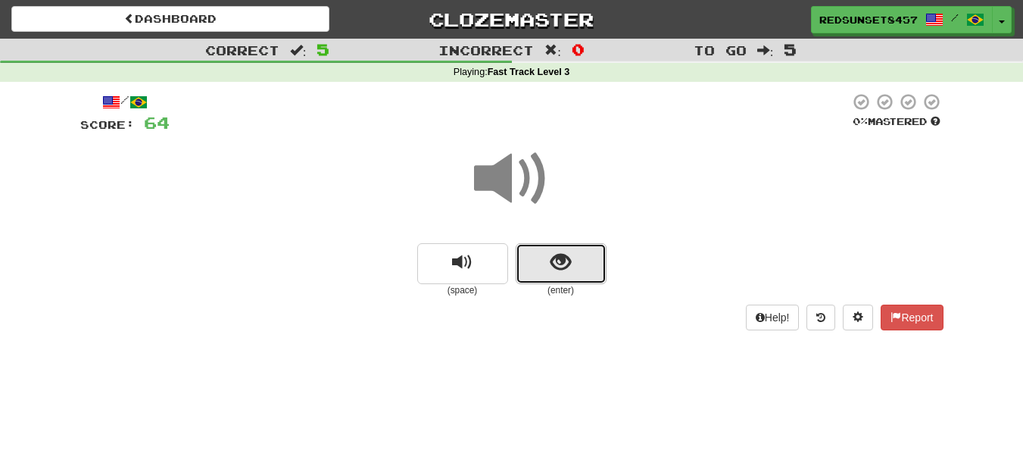
click at [556, 264] on span "show sentence" at bounding box center [560, 262] width 20 height 20
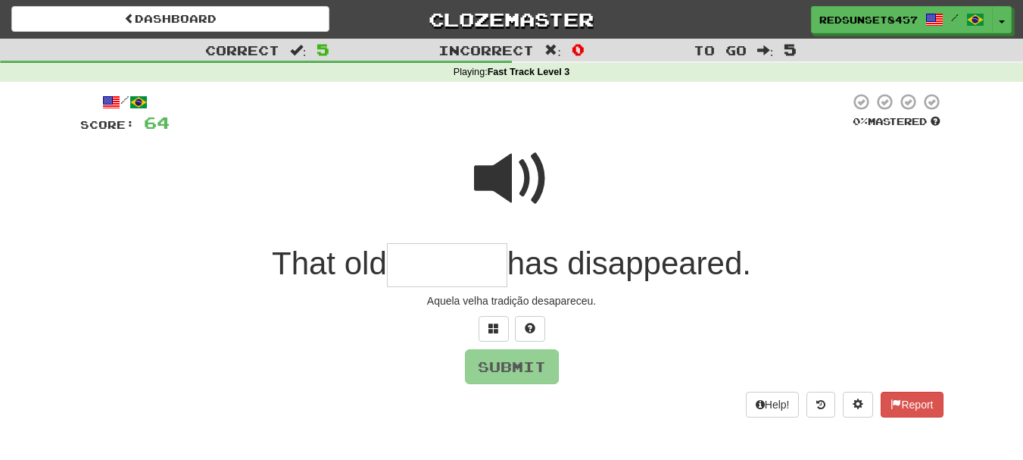
click at [501, 162] on span at bounding box center [512, 179] width 76 height 76
click at [420, 267] on input "text" at bounding box center [447, 265] width 120 height 45
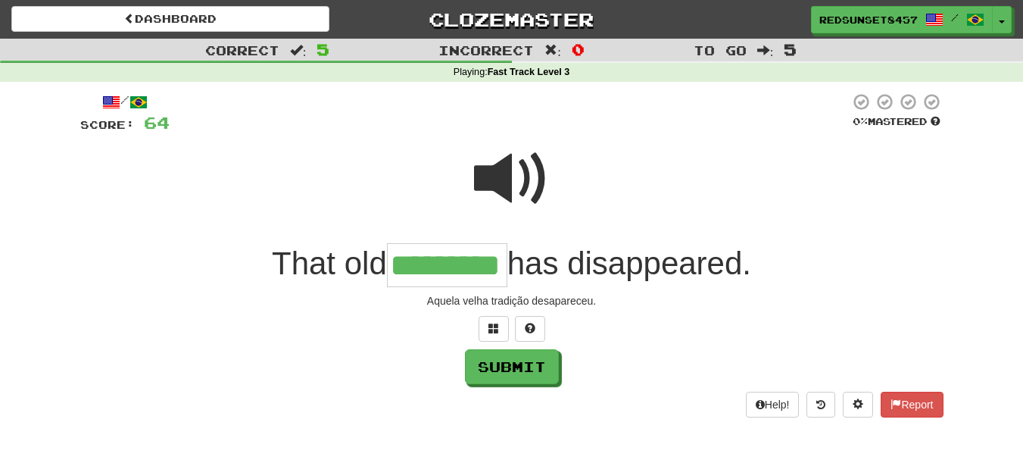
type input "*********"
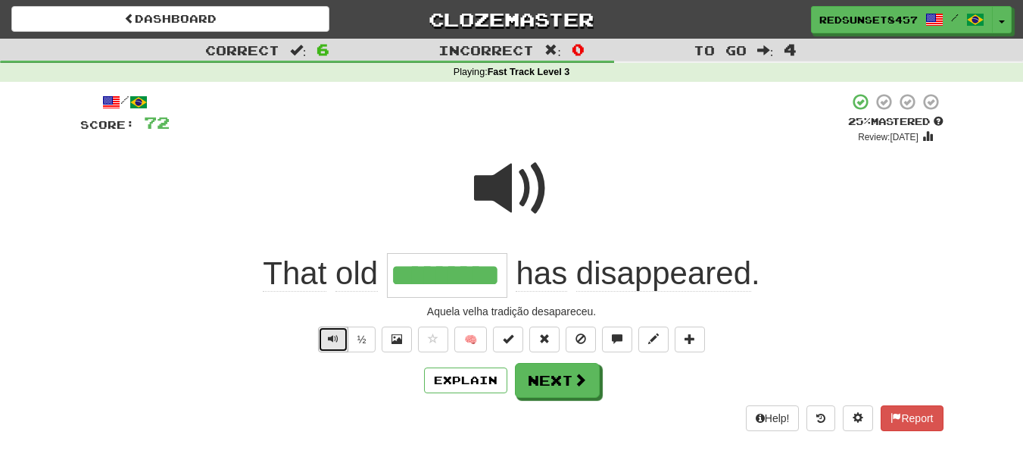
click at [323, 335] on button "Text-to-speech controls" at bounding box center [333, 339] width 30 height 26
click at [564, 373] on button "Next" at bounding box center [558, 380] width 85 height 35
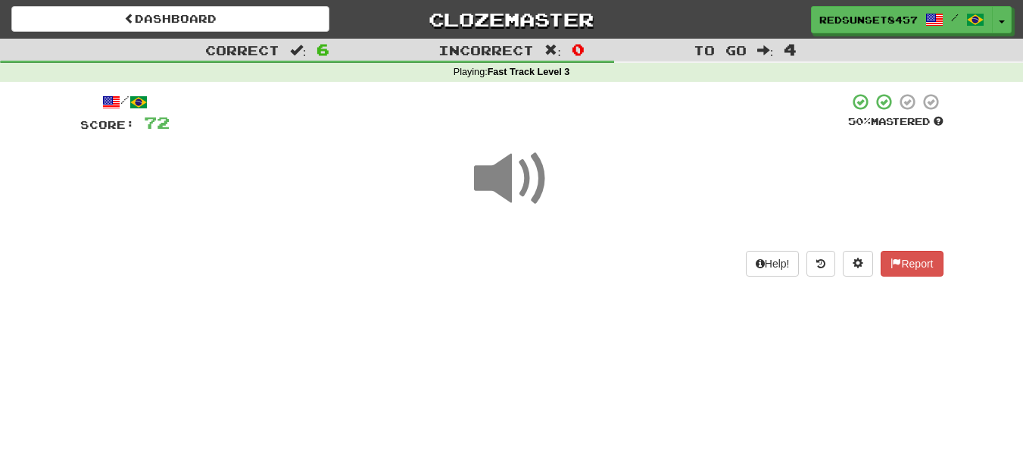
click at [506, 180] on span at bounding box center [512, 179] width 76 height 76
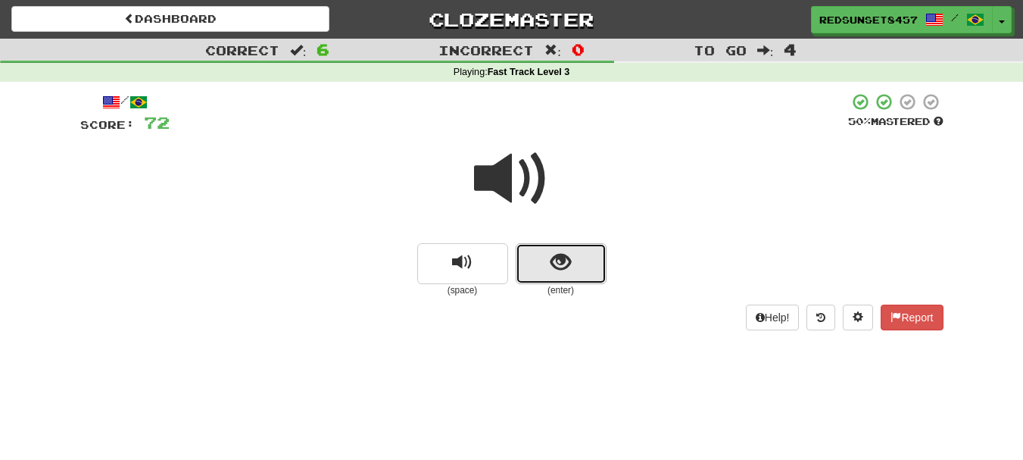
click at [563, 270] on span "show sentence" at bounding box center [560, 262] width 20 height 20
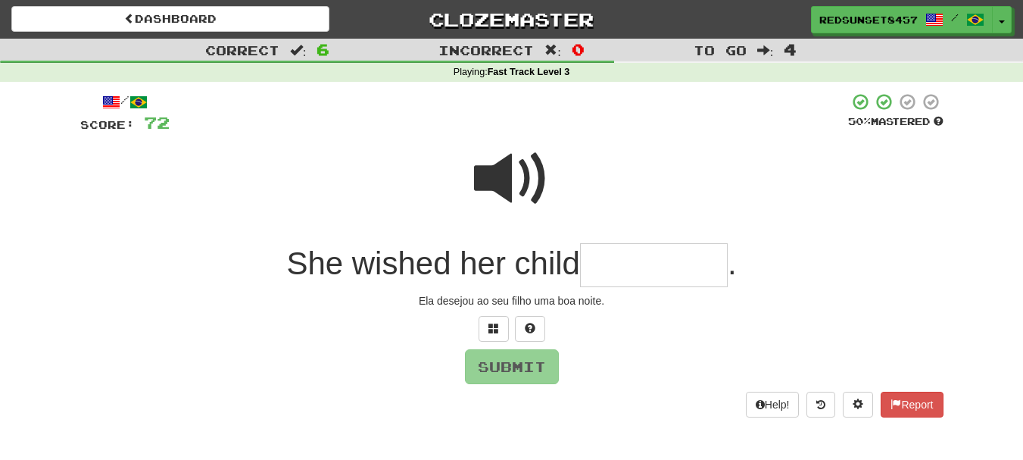
click at [525, 179] on span at bounding box center [512, 179] width 76 height 76
click at [607, 264] on input "text" at bounding box center [654, 265] width 148 height 45
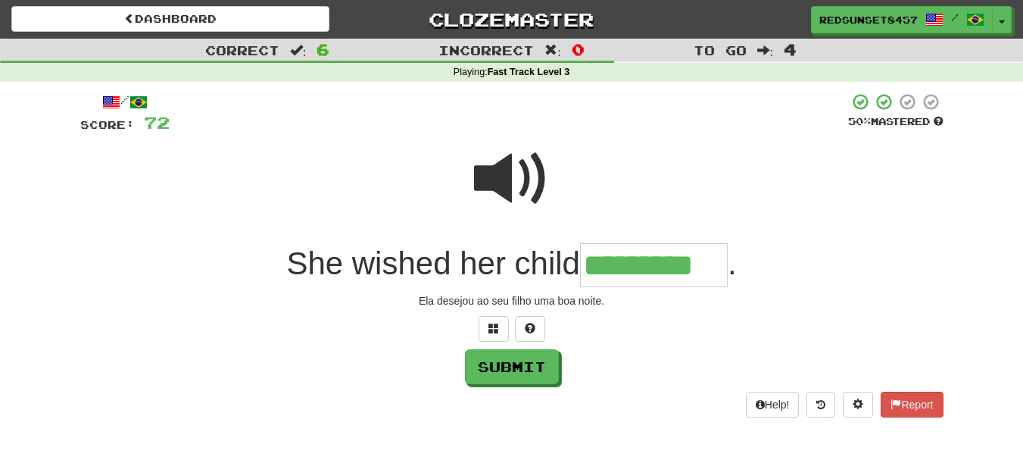
type input "*********"
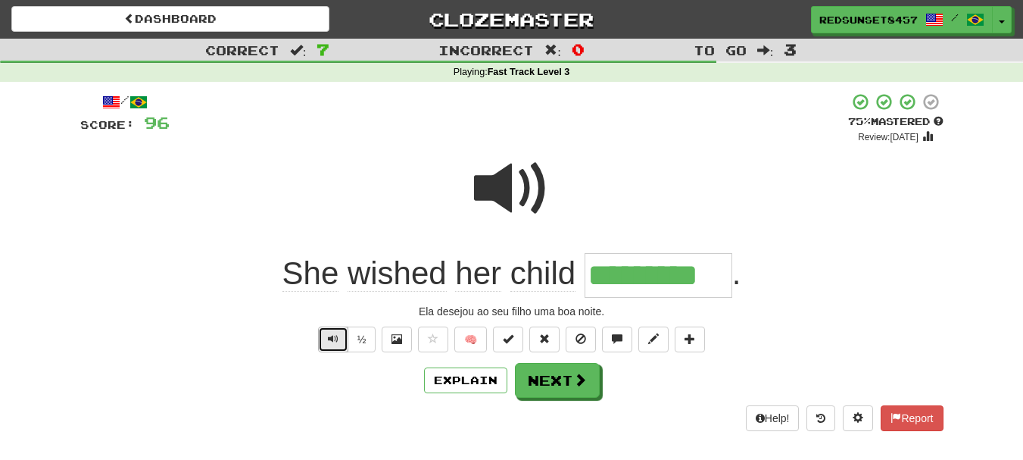
click at [329, 338] on span "Text-to-speech controls" at bounding box center [333, 338] width 11 height 11
click at [578, 381] on span at bounding box center [581, 380] width 14 height 14
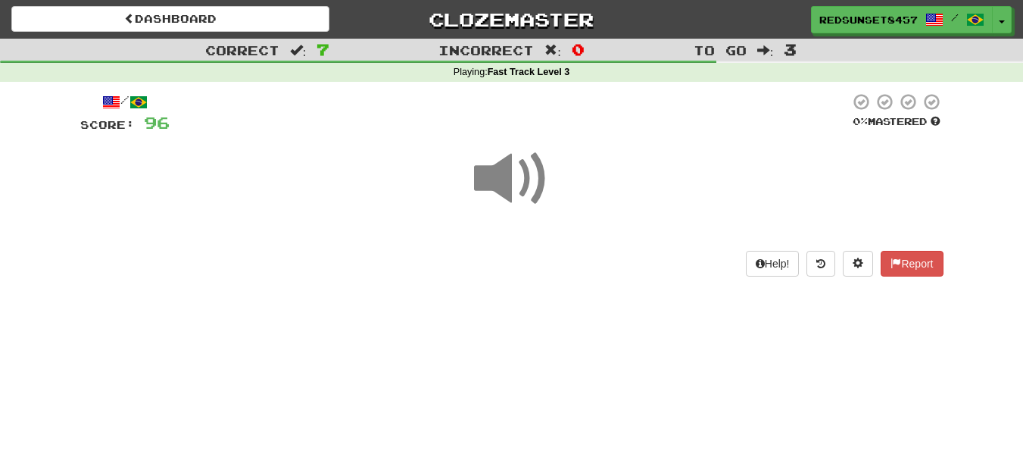
click at [516, 172] on span at bounding box center [512, 179] width 76 height 76
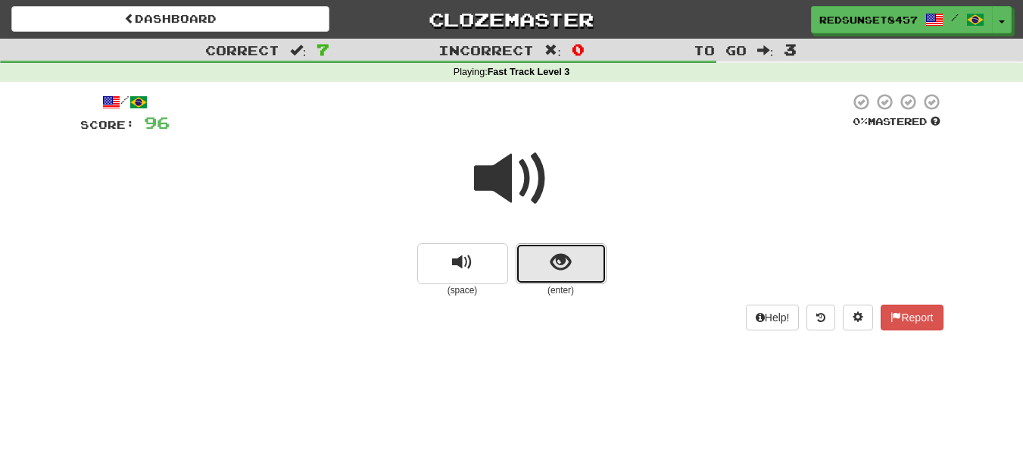
click at [563, 270] on span "show sentence" at bounding box center [560, 262] width 20 height 20
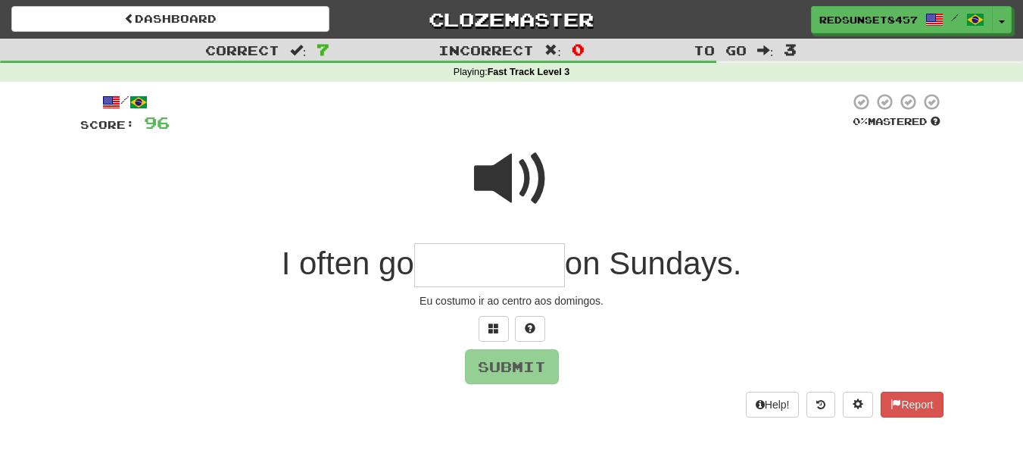
click at [461, 260] on input "text" at bounding box center [489, 265] width 151 height 45
click at [507, 168] on span at bounding box center [512, 179] width 76 height 76
click at [446, 268] on input "text" at bounding box center [489, 265] width 151 height 45
click at [482, 270] on input "text" at bounding box center [489, 265] width 151 height 45
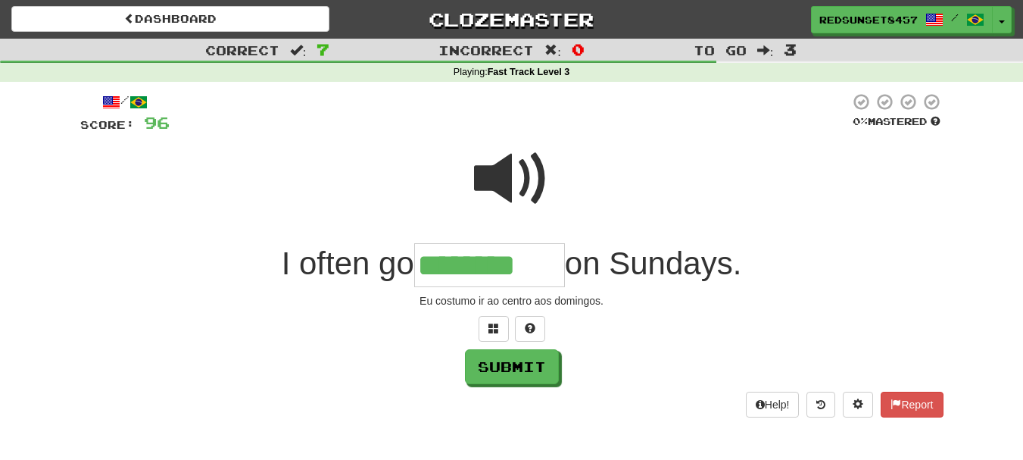
type input "********"
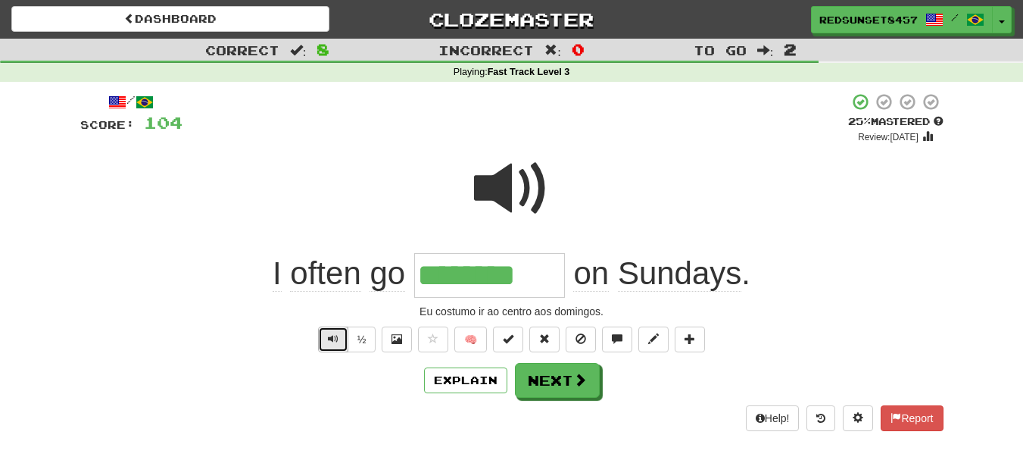
click at [326, 338] on button "Text-to-speech controls" at bounding box center [333, 339] width 30 height 26
click at [569, 382] on button "Next" at bounding box center [558, 380] width 85 height 35
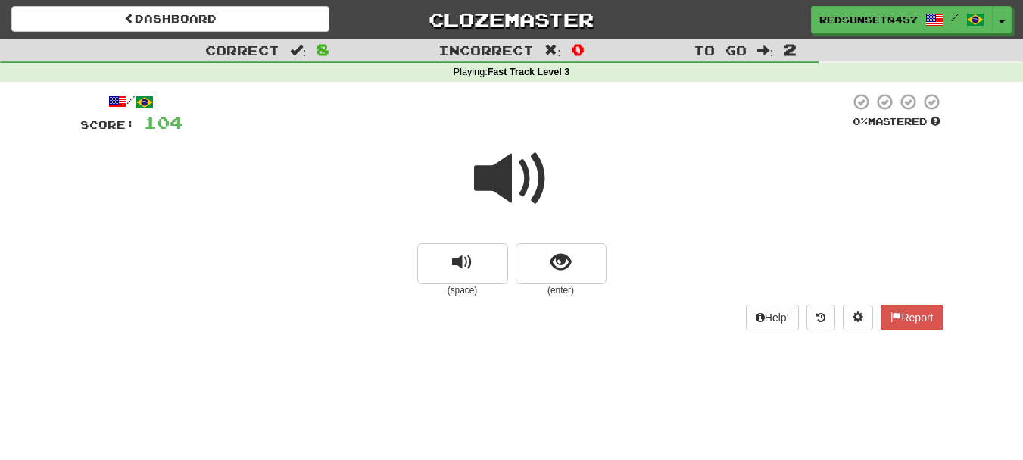
click at [509, 176] on span at bounding box center [512, 179] width 76 height 76
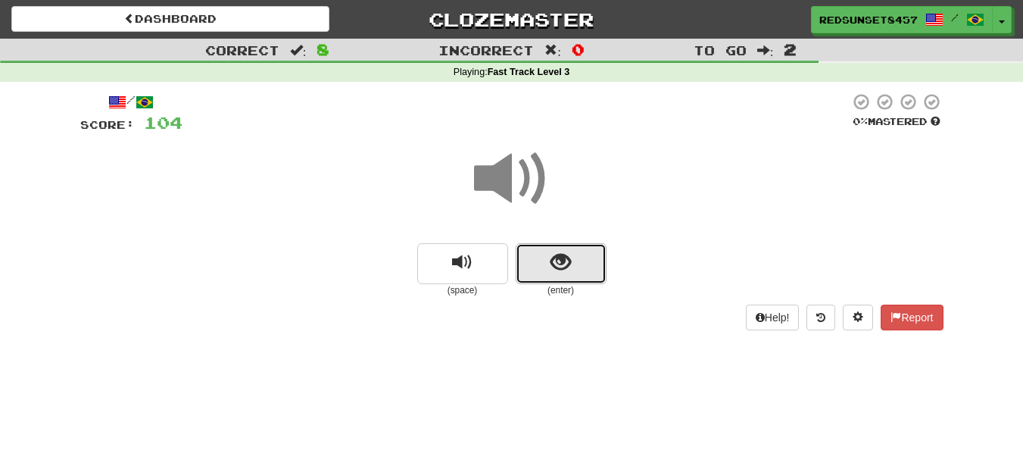
click at [578, 252] on button "show sentence" at bounding box center [561, 263] width 91 height 41
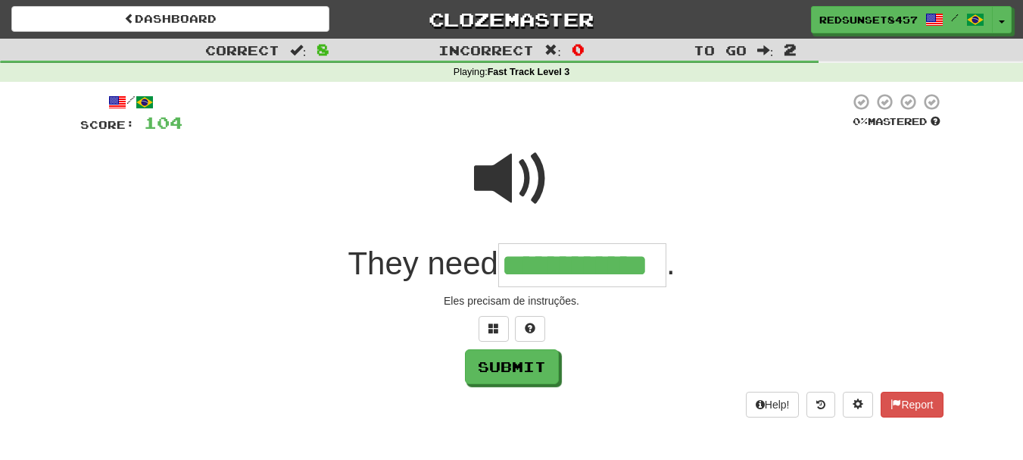
type input "**********"
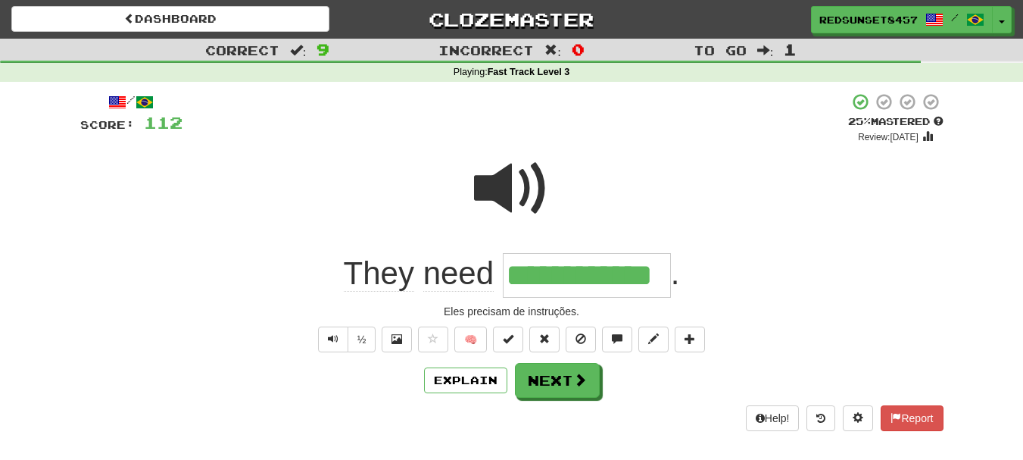
click at [504, 184] on span at bounding box center [512, 189] width 76 height 76
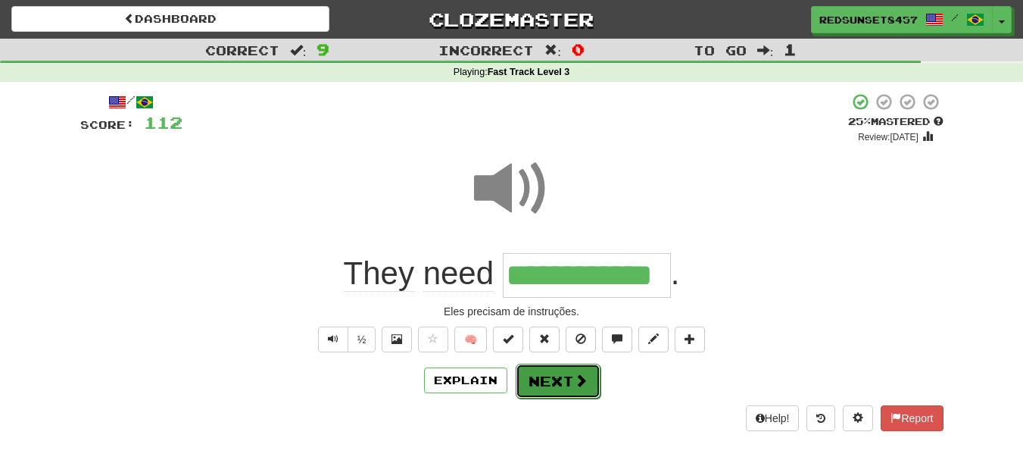
click at [556, 373] on button "Next" at bounding box center [558, 380] width 85 height 35
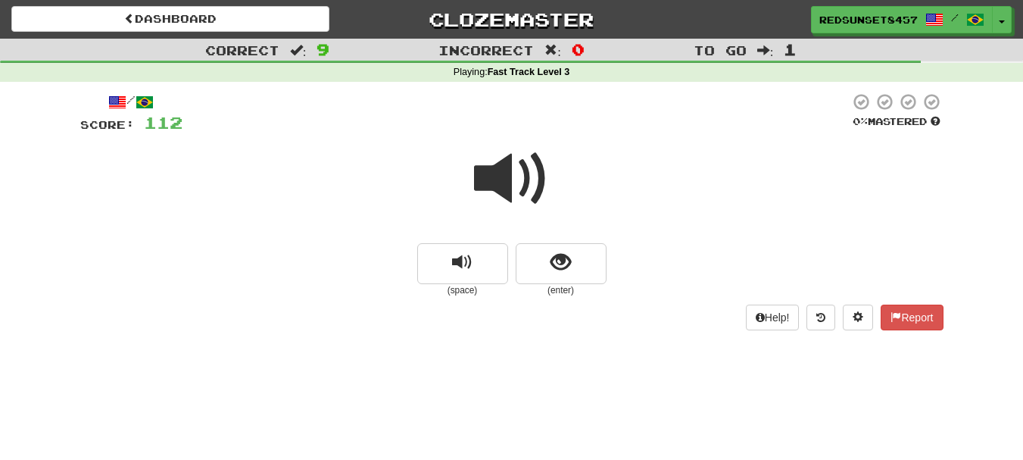
click at [504, 177] on span at bounding box center [512, 179] width 76 height 76
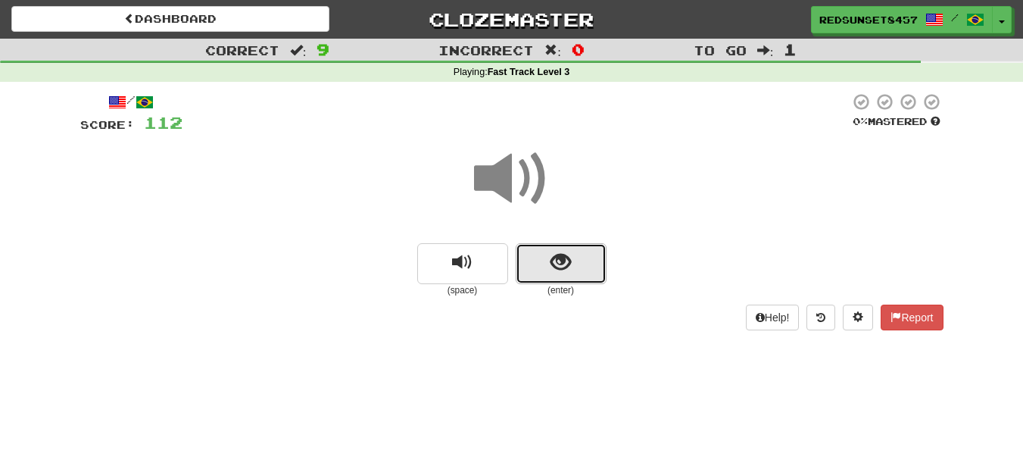
click at [563, 265] on span "show sentence" at bounding box center [560, 262] width 20 height 20
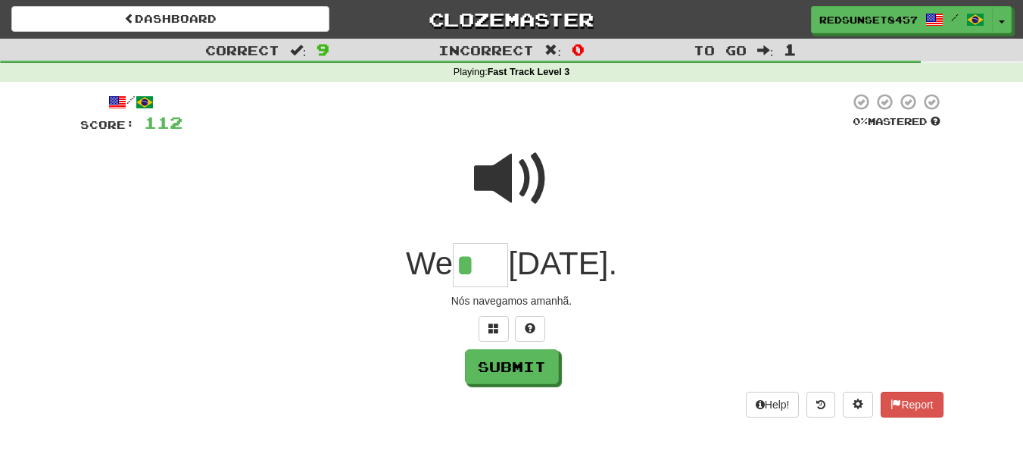
click at [516, 179] on span at bounding box center [512, 179] width 76 height 76
click at [467, 263] on input "*" at bounding box center [480, 265] width 55 height 45
click at [489, 332] on span at bounding box center [493, 328] width 11 height 11
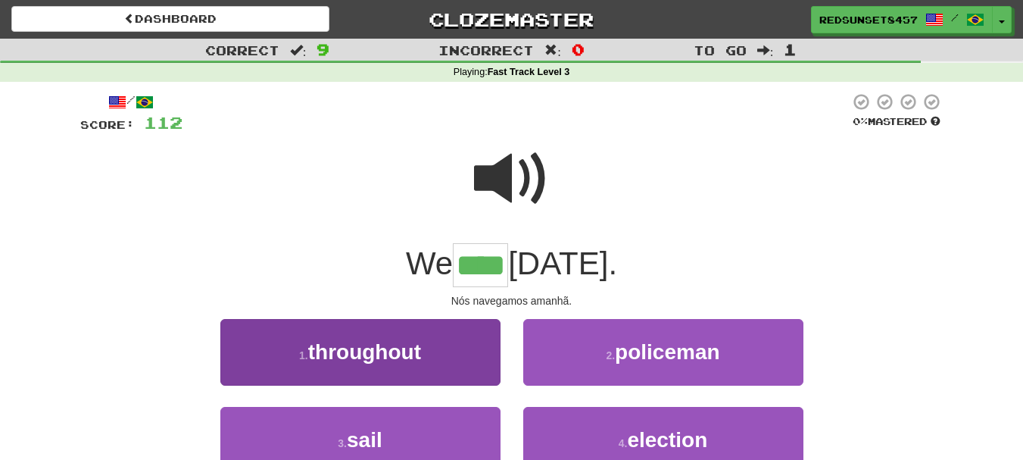
type input "****"
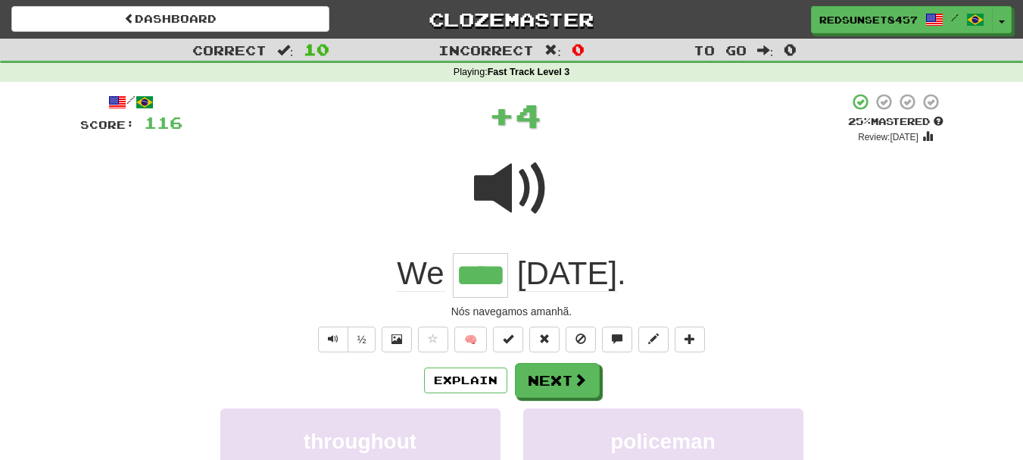
click at [524, 174] on span at bounding box center [512, 189] width 76 height 76
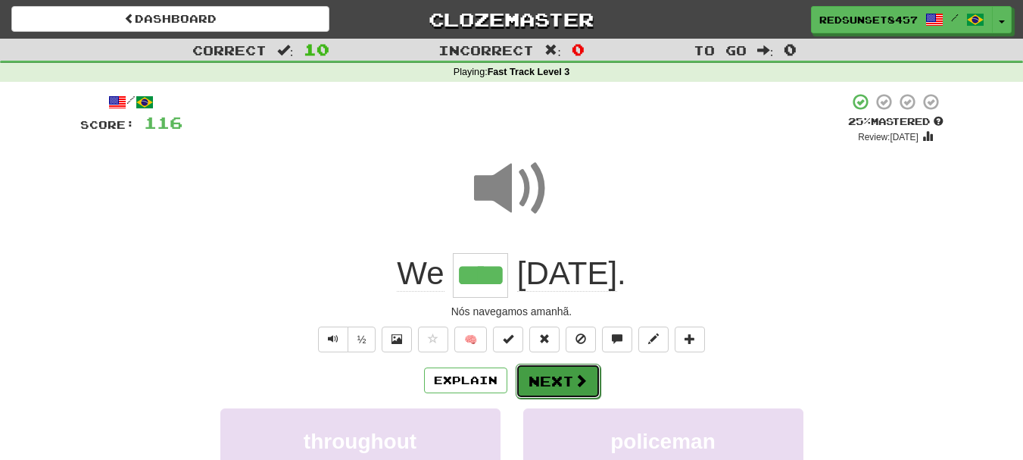
click at [560, 388] on button "Next" at bounding box center [558, 380] width 85 height 35
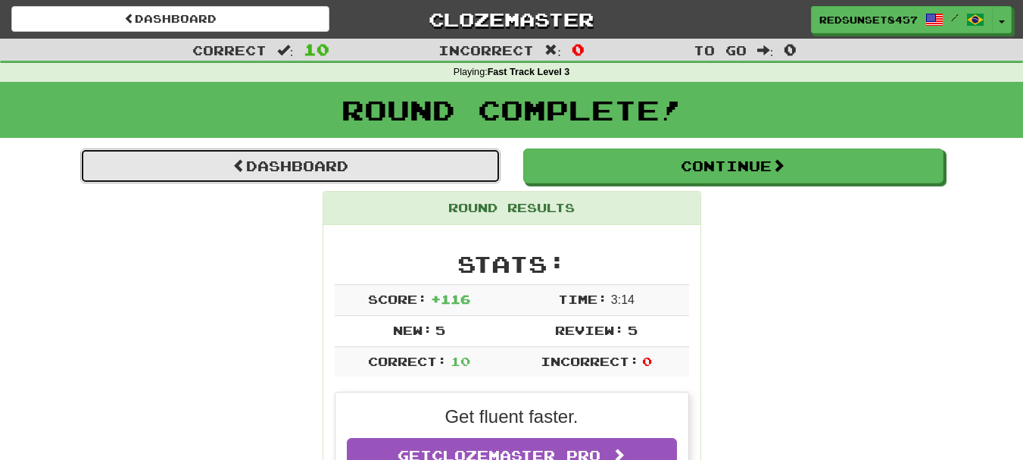
click at [323, 167] on link "Dashboard" at bounding box center [290, 165] width 420 height 35
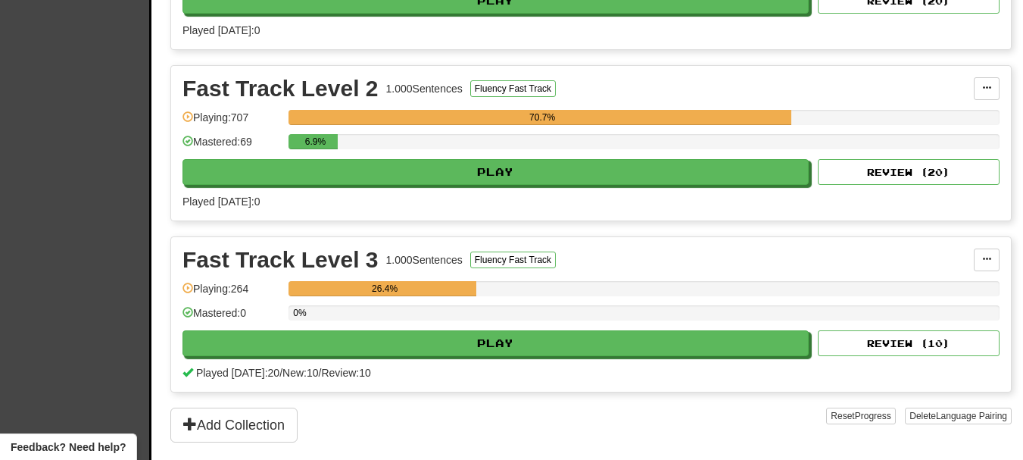
scroll to position [681, 0]
